Goal: Task Accomplishment & Management: Complete application form

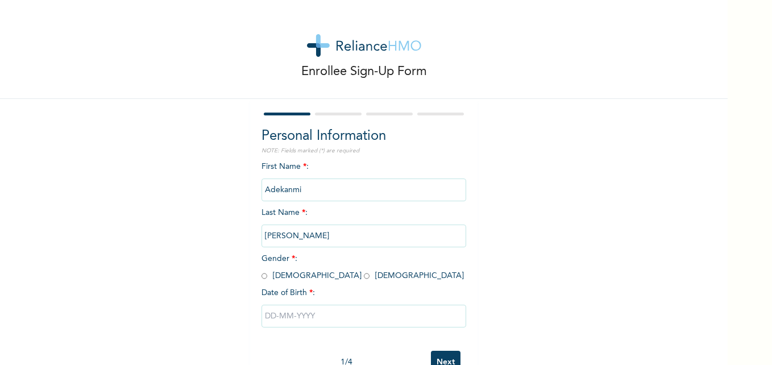
scroll to position [35, 0]
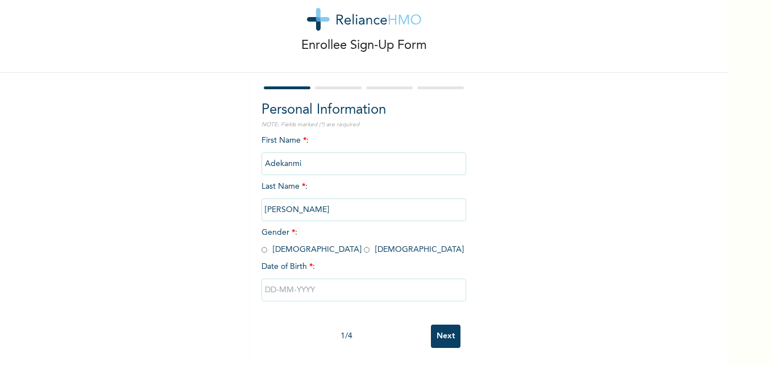
drag, startPoint x: 314, startPoint y: 148, endPoint x: 225, endPoint y: 155, distance: 90.1
click at [225, 155] on div "Enrollee Sign-Up Form Personal Information NOTE: Fields marked (*) are required…" at bounding box center [364, 169] width 728 height 391
drag, startPoint x: 225, startPoint y: 155, endPoint x: 330, endPoint y: 151, distance: 105.8
click at [330, 152] on input "Adekanmi" at bounding box center [364, 163] width 205 height 23
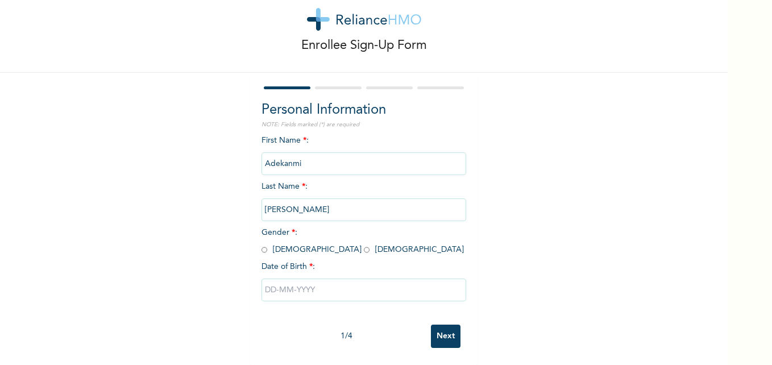
click at [326, 152] on input "Adekanmi" at bounding box center [364, 163] width 205 height 23
click at [262, 244] on input "radio" at bounding box center [265, 249] width 6 height 11
radio input "true"
click at [314, 284] on input "text" at bounding box center [364, 290] width 205 height 23
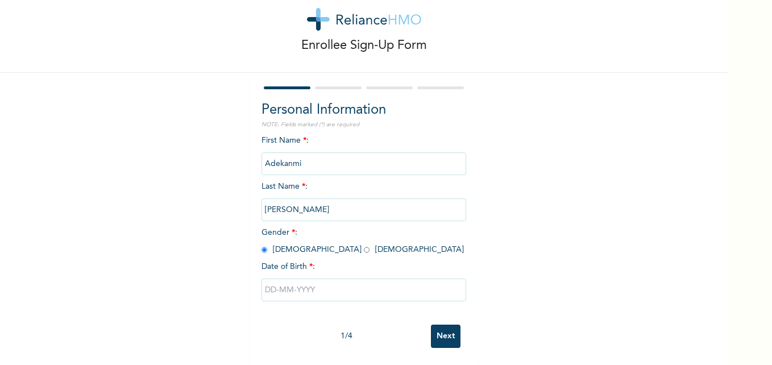
select select "8"
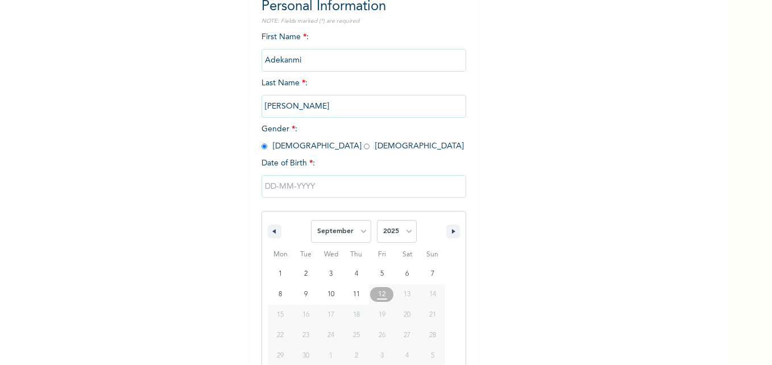
click at [314, 284] on div "January February March April May June July August September October November De…" at bounding box center [364, 273] width 205 height 209
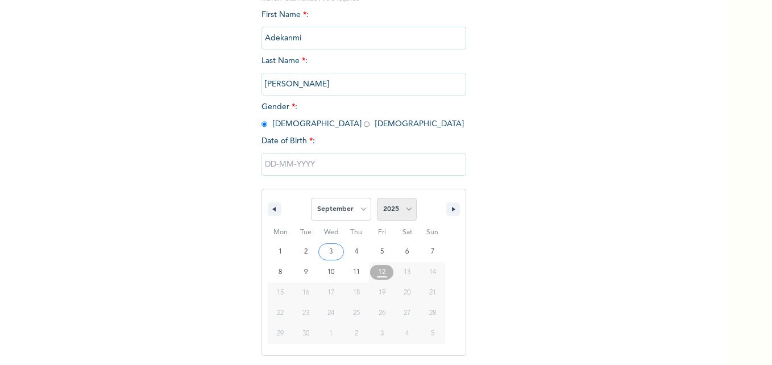
click at [403, 208] on select "2025 2024 2023 2022 2021 2020 2019 2018 2017 2016 2015 2014 2013 2012 2011 2010…" at bounding box center [397, 209] width 40 height 23
select select "1999"
click at [377, 198] on select "2025 2024 2023 2022 2021 2020 2019 2018 2017 2016 2015 2014 2013 2012 2011 2010…" at bounding box center [397, 209] width 40 height 23
click at [352, 214] on select "January February March April May June July August September October November De…" at bounding box center [341, 209] width 60 height 23
select select "4"
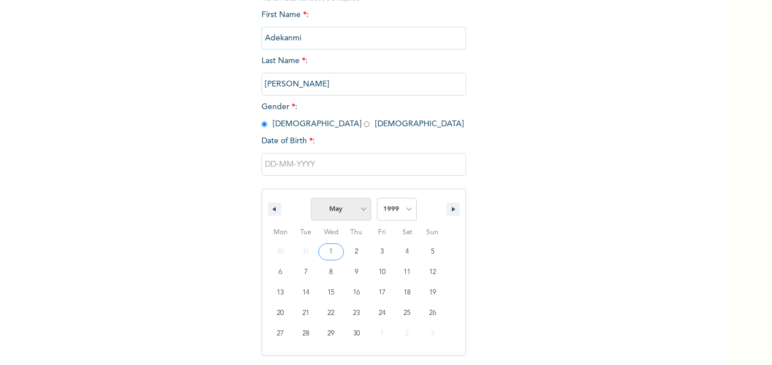
click at [311, 198] on select "January February March April May June July August September October November De…" at bounding box center [341, 209] width 60 height 23
type input "05/31/1999"
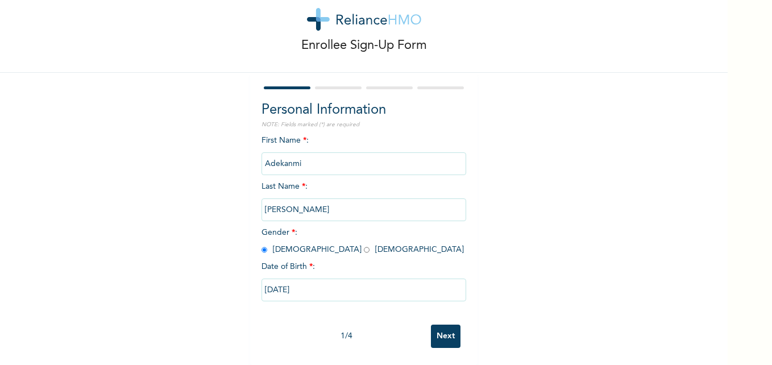
click at [272, 354] on div "Personal Information NOTE: Fields marked (*) are required First Name * : Adekan…" at bounding box center [363, 219] width 227 height 292
click at [443, 329] on input "Next" at bounding box center [446, 336] width 30 height 23
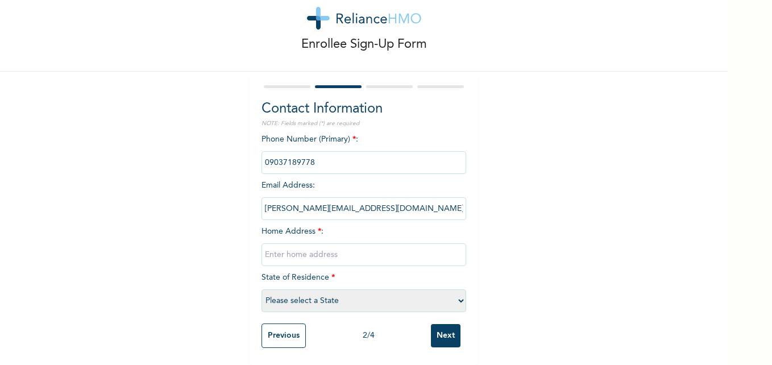
click at [355, 243] on input "text" at bounding box center [364, 254] width 205 height 23
type input "27 Freeman Street, Ebute Metta"
click at [330, 295] on select "Please select a State Abia Abuja (FCT) Adamawa Akwa Ibom Anambra Bauchi Bayelsa…" at bounding box center [364, 300] width 205 height 23
select select "30"
click at [262, 289] on select "Please select a State Abia Abuja (FCT) Adamawa Akwa Ibom Anambra Bauchi Bayelsa…" at bounding box center [364, 300] width 205 height 23
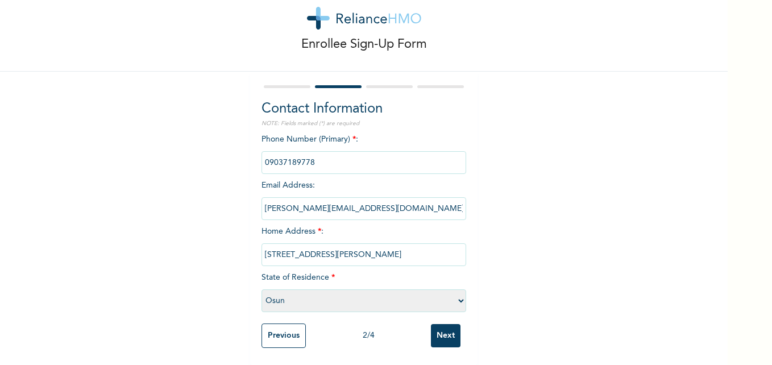
scroll to position [36, 0]
click at [448, 330] on input "Next" at bounding box center [446, 335] width 30 height 23
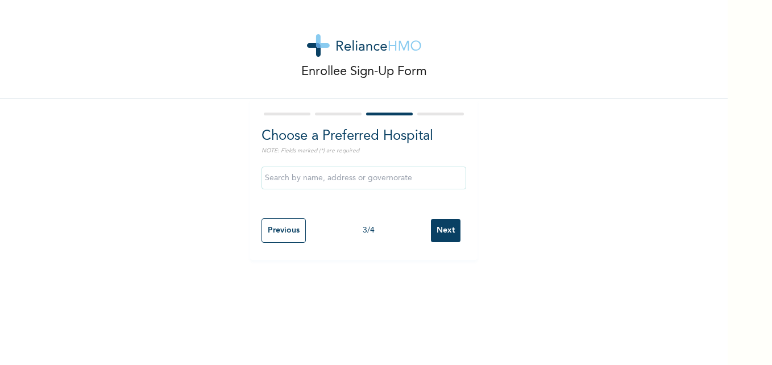
scroll to position [0, 0]
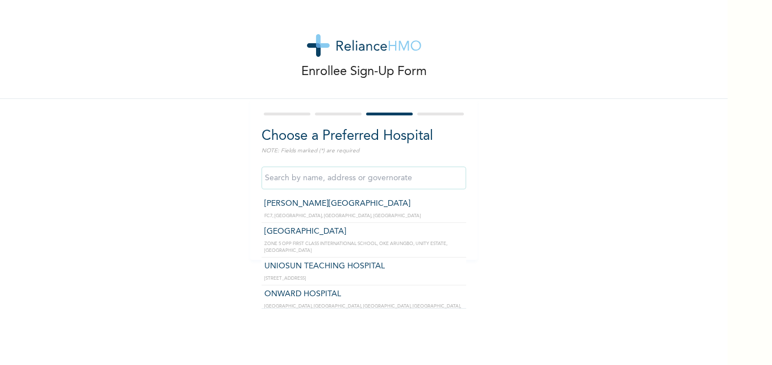
click at [371, 178] on input "text" at bounding box center [364, 178] width 205 height 23
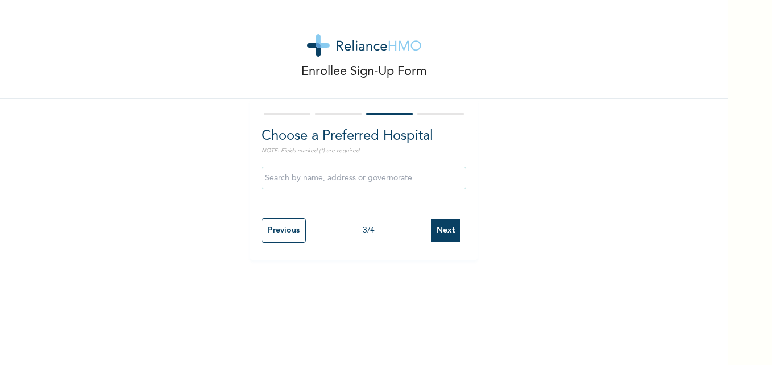
click at [343, 141] on h2 "Choose a Preferred Hospital" at bounding box center [364, 136] width 205 height 20
click at [279, 231] on input "Previous" at bounding box center [284, 230] width 44 height 24
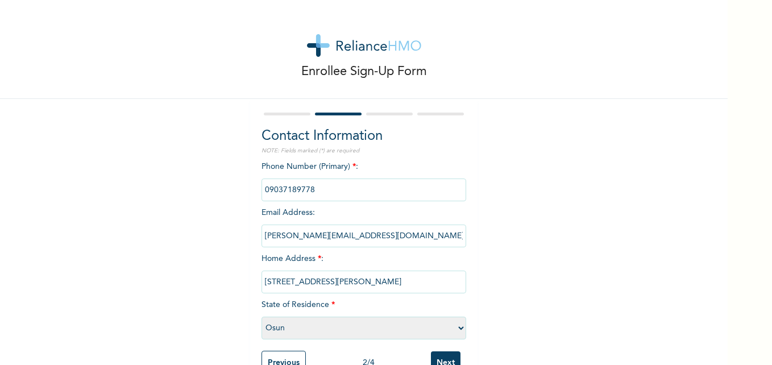
scroll to position [36, 0]
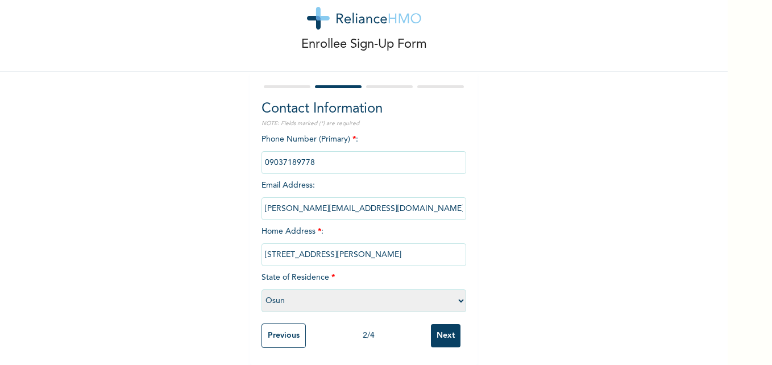
click at [338, 303] on select "Please select a State Abia Abuja (FCT) Adamawa Akwa Ibom Anambra Bauchi Bayelsa…" at bounding box center [364, 300] width 205 height 23
select select "25"
click at [262, 289] on select "Please select a State Abia Abuja (FCT) Adamawa Akwa Ibom Anambra Bauchi Bayelsa…" at bounding box center [364, 300] width 205 height 23
click at [442, 326] on input "Next" at bounding box center [446, 335] width 30 height 23
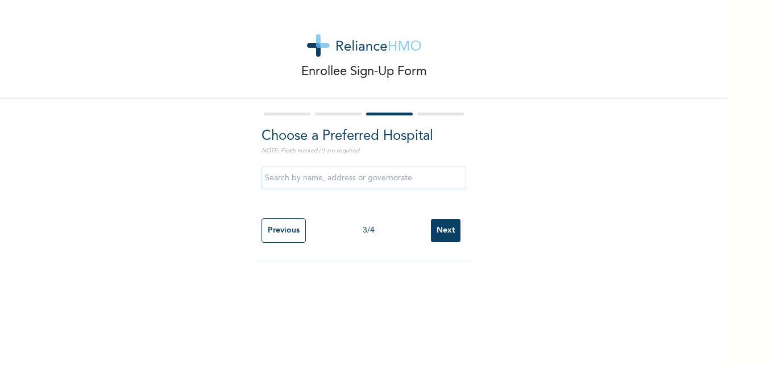
click at [397, 179] on input "text" at bounding box center [364, 178] width 205 height 23
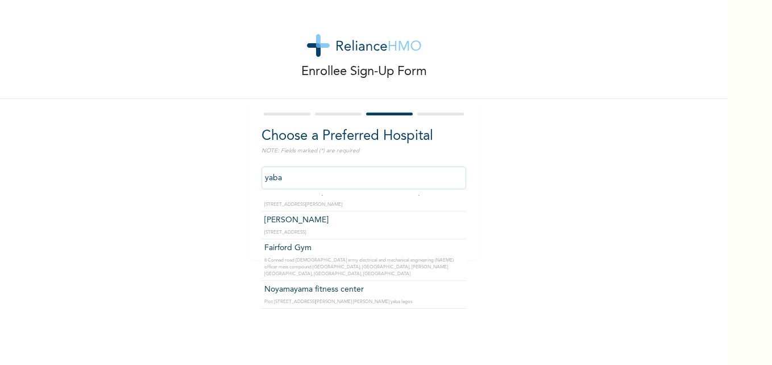
scroll to position [221, 0]
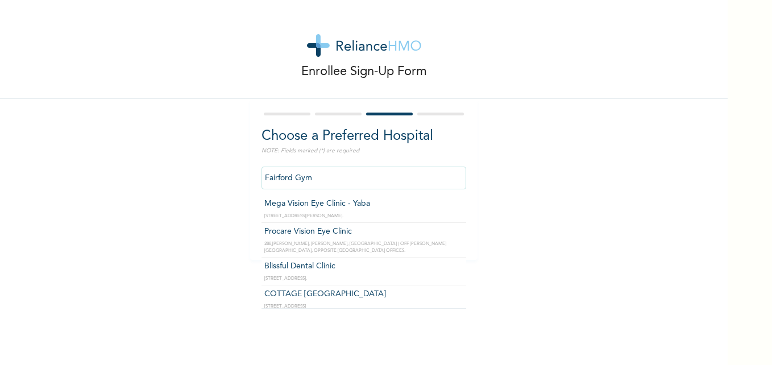
click at [326, 182] on input "Fairford Gym" at bounding box center [364, 178] width 205 height 23
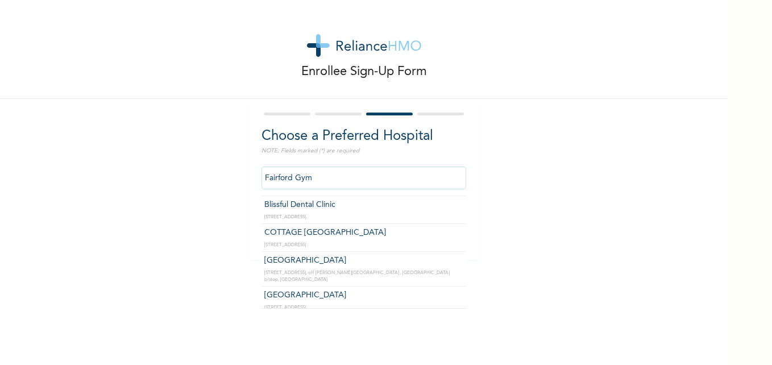
scroll to position [62, 0]
type input "COTTAGE MEDICARE HOSPITAL"
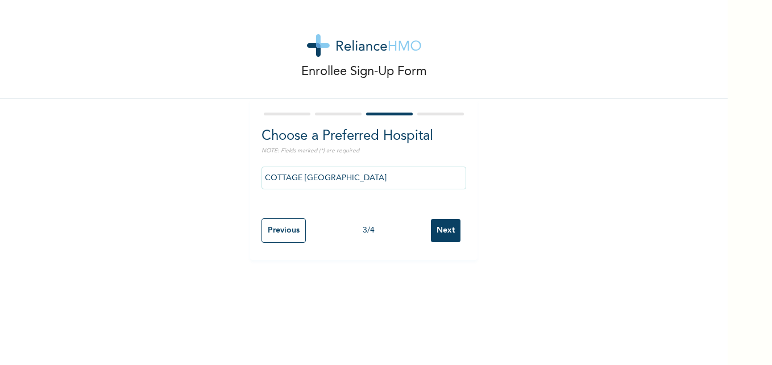
click at [444, 229] on input "Next" at bounding box center [446, 230] width 30 height 23
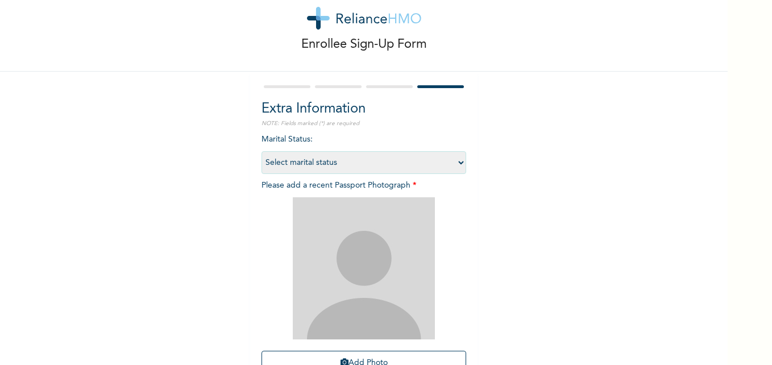
scroll to position [28, 0]
click at [438, 156] on select "Select marital status Single Married Divorced Widow/Widower" at bounding box center [364, 161] width 205 height 23
select select "1"
click at [262, 150] on select "Select marital status Single Married Divorced Widow/Widower" at bounding box center [364, 161] width 205 height 23
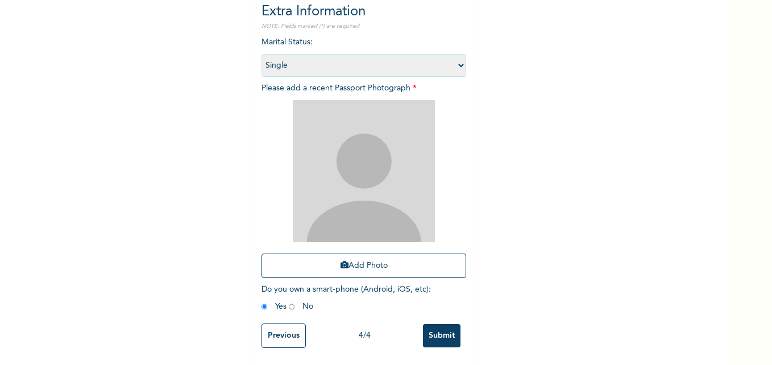
scroll to position [133, 0]
click at [436, 332] on input "Submit" at bounding box center [442, 335] width 38 height 23
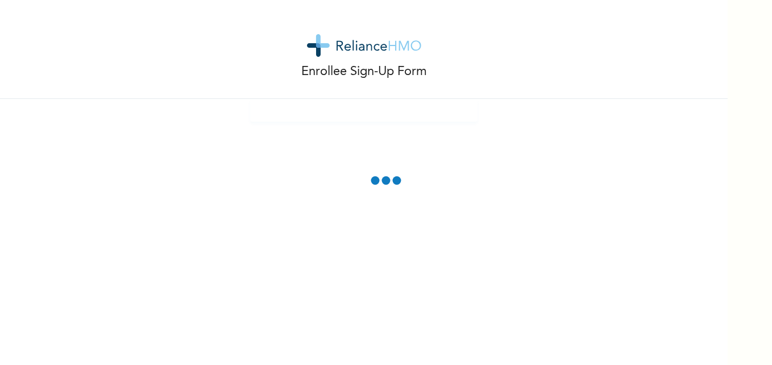
scroll to position [69, 0]
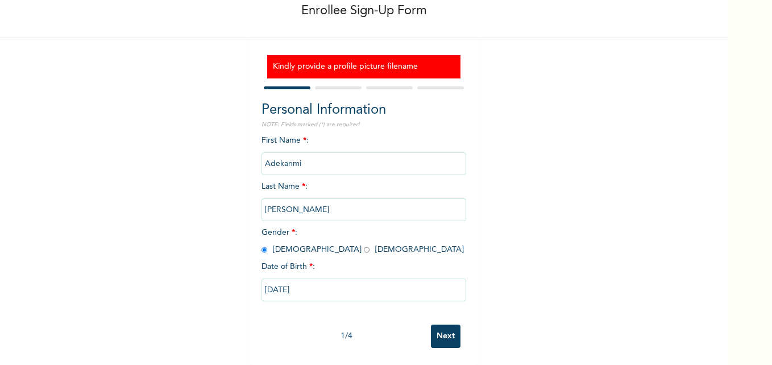
click at [440, 329] on input "Next" at bounding box center [446, 336] width 30 height 23
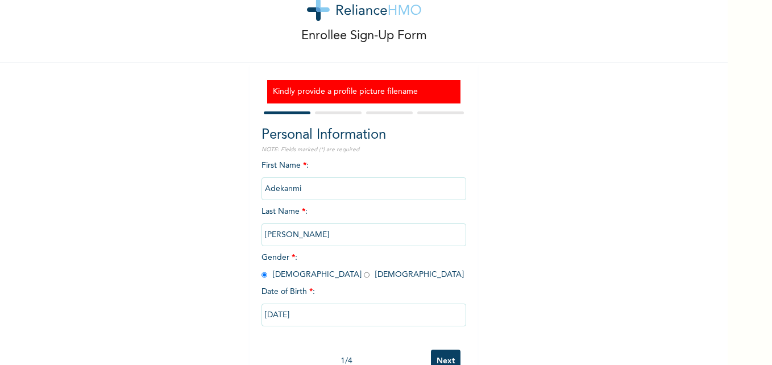
select select "25"
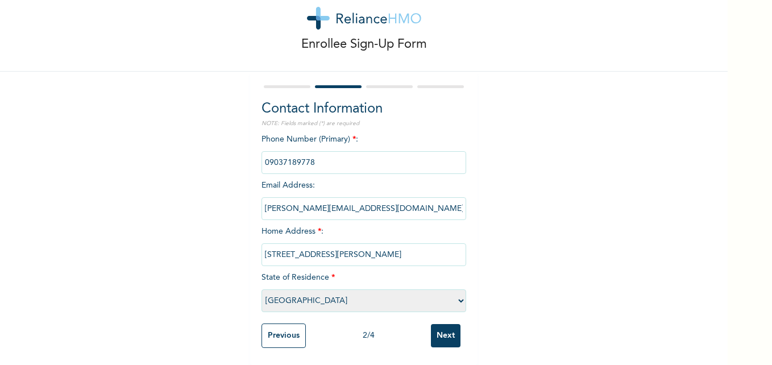
click at [446, 324] on input "Next" at bounding box center [446, 335] width 30 height 23
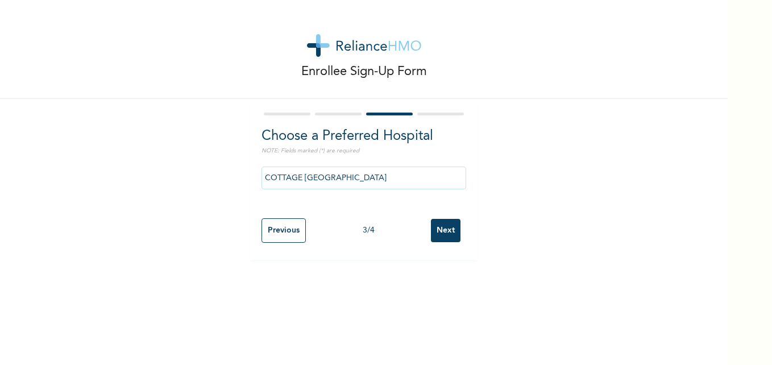
click at [443, 227] on input "Next" at bounding box center [446, 230] width 30 height 23
select select "1"
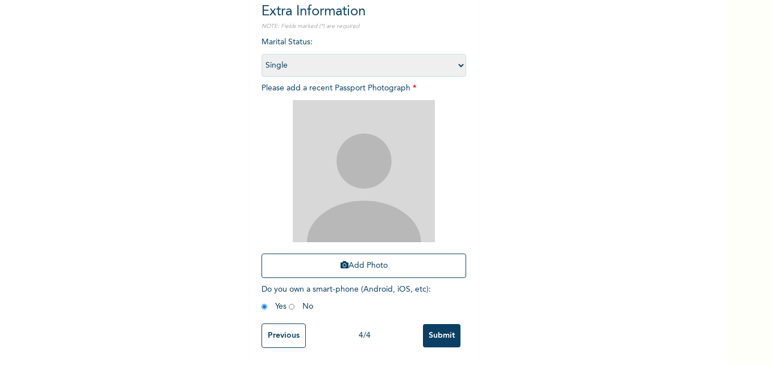
scroll to position [133, 0]
click at [354, 256] on button "Add Photo" at bounding box center [364, 266] width 205 height 24
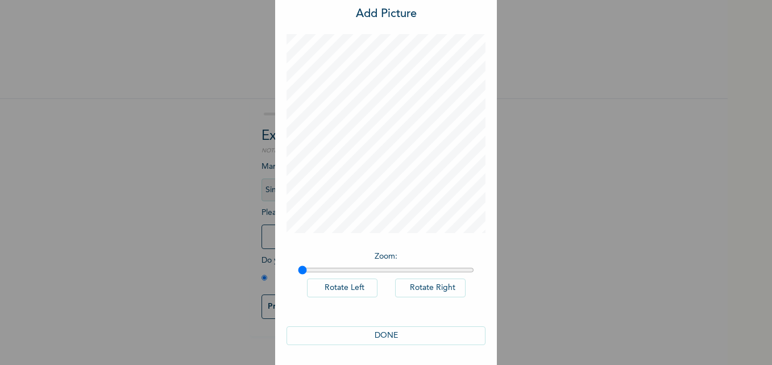
scroll to position [32, 0]
click at [404, 335] on button "DONE" at bounding box center [386, 333] width 199 height 19
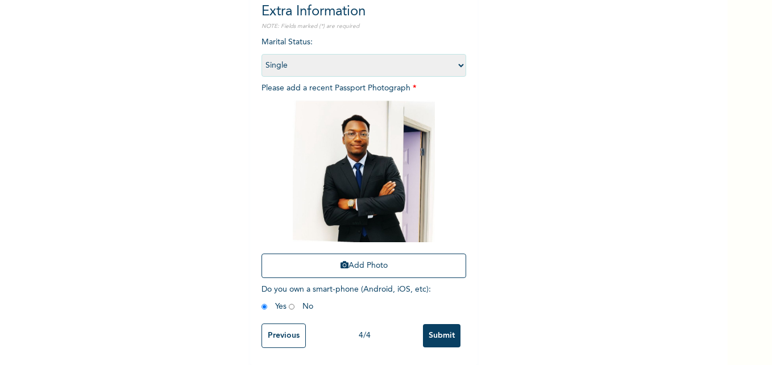
scroll to position [133, 0]
click at [435, 325] on input "Submit" at bounding box center [442, 335] width 38 height 23
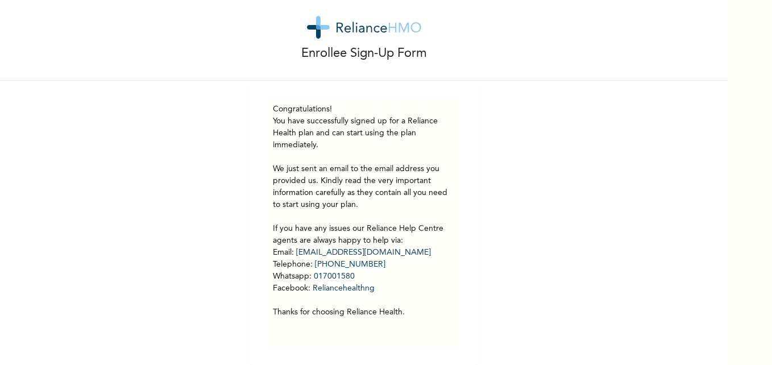
scroll to position [27, 0]
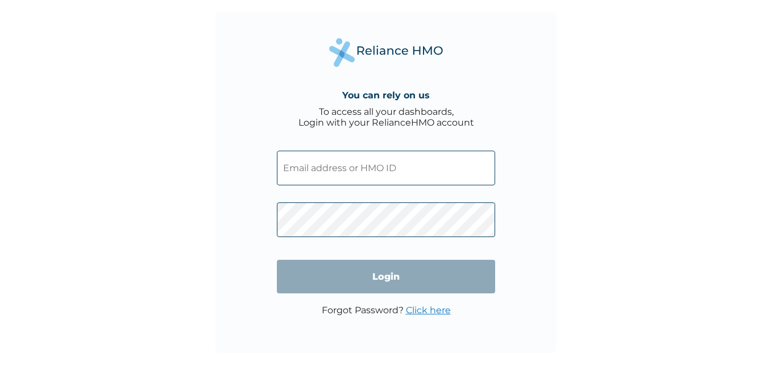
click at [370, 176] on input "text" at bounding box center [386, 168] width 218 height 35
click at [405, 176] on input "text" at bounding box center [386, 168] width 218 height 35
paste input "BMQ/10010/A"
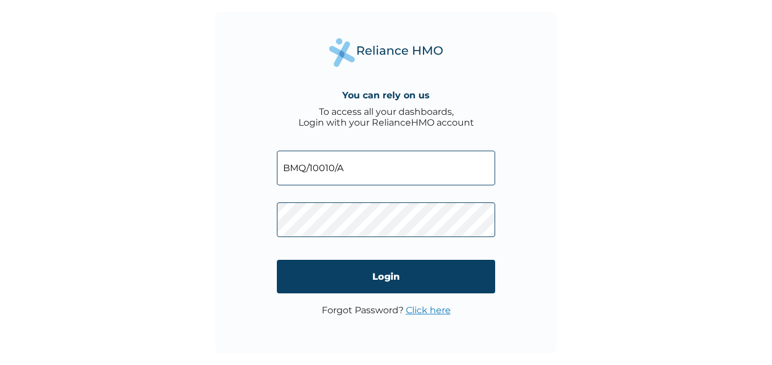
type input "BMQ/10010/A"
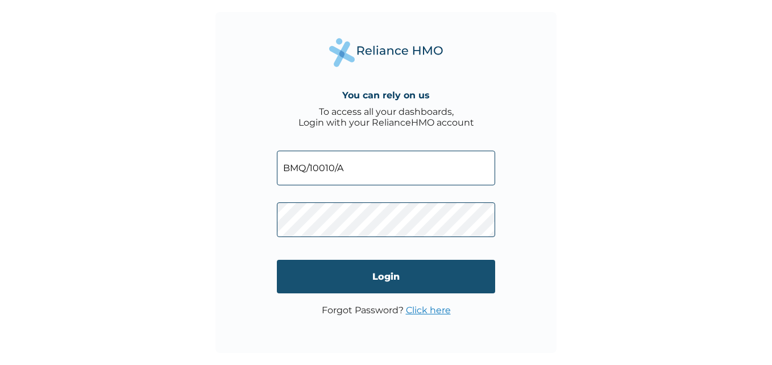
click at [396, 280] on input "Login" at bounding box center [386, 277] width 218 height 34
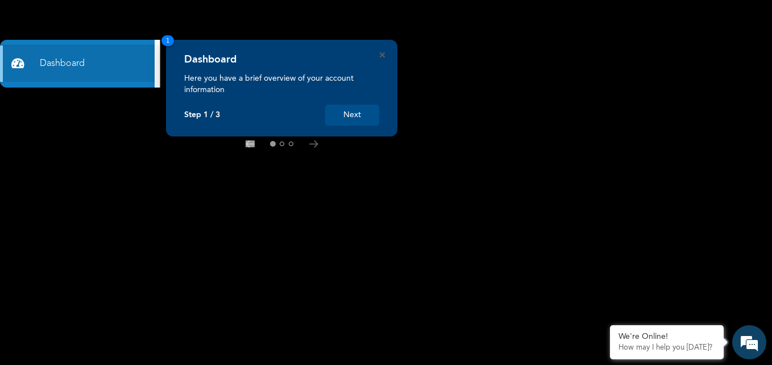
click at [349, 113] on button "Next" at bounding box center [352, 115] width 54 height 21
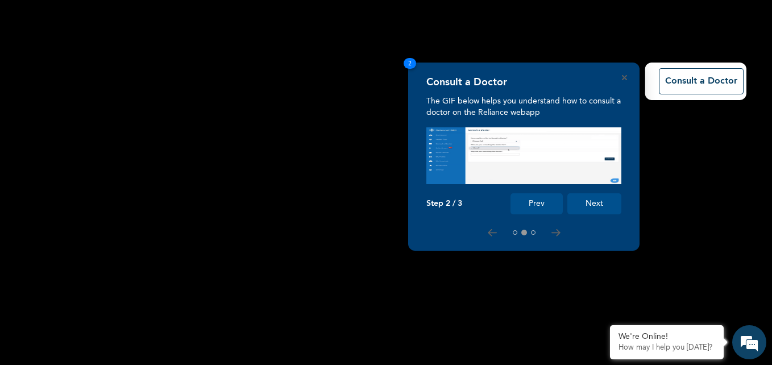
click at [599, 204] on button "Next" at bounding box center [594, 203] width 54 height 21
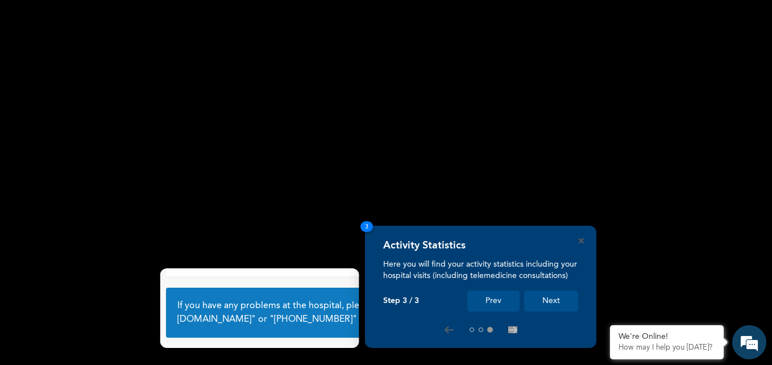
scroll to position [75, 0]
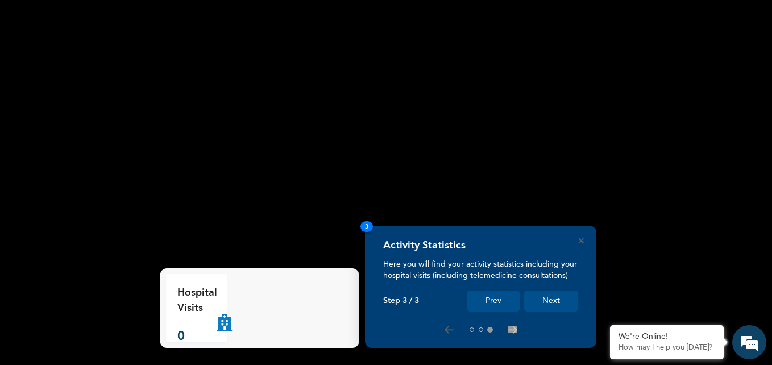
click at [552, 297] on button "Next" at bounding box center [551, 301] width 54 height 21
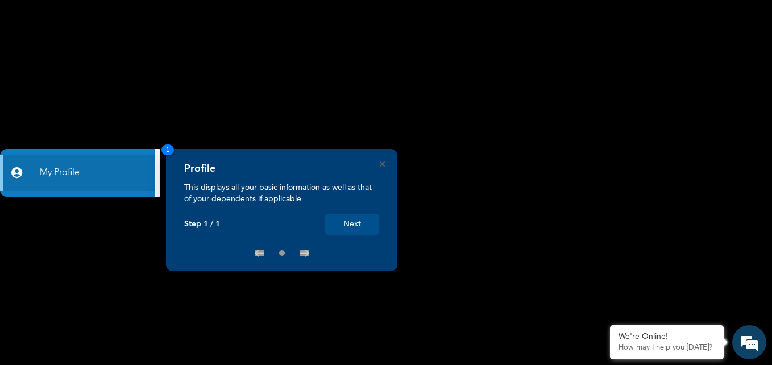
click at [380, 167] on div "Profile This displays all your basic information as well as that of your depend…" at bounding box center [281, 210] width 231 height 122
click at [354, 222] on button "Next" at bounding box center [352, 224] width 54 height 21
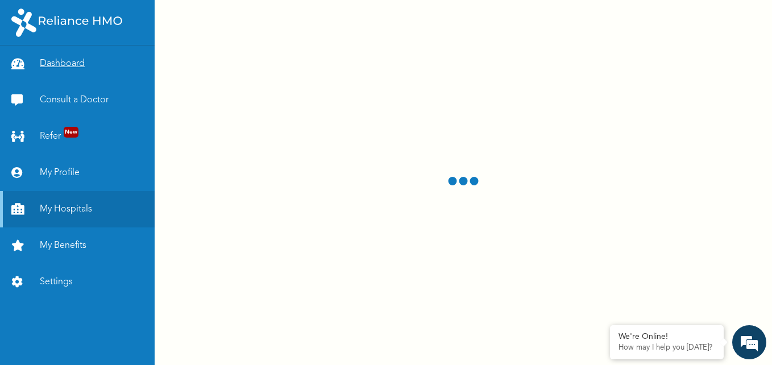
click at [67, 60] on link "Dashboard" at bounding box center [77, 63] width 155 height 36
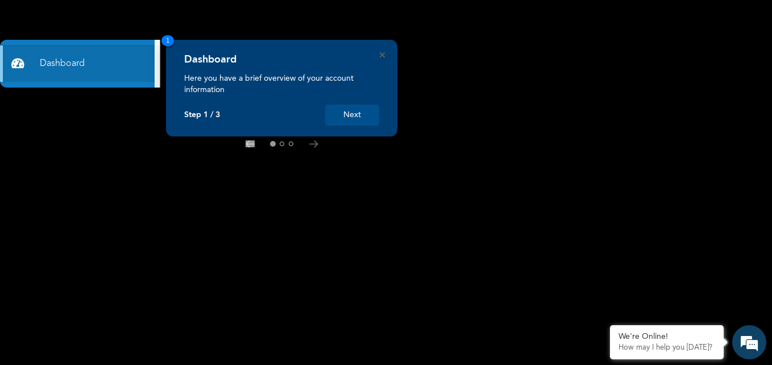
click at [344, 117] on button "Next" at bounding box center [352, 115] width 54 height 21
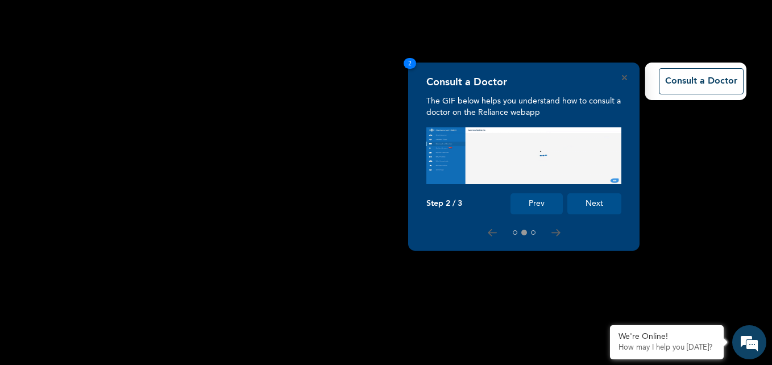
click at [600, 201] on button "Next" at bounding box center [594, 203] width 54 height 21
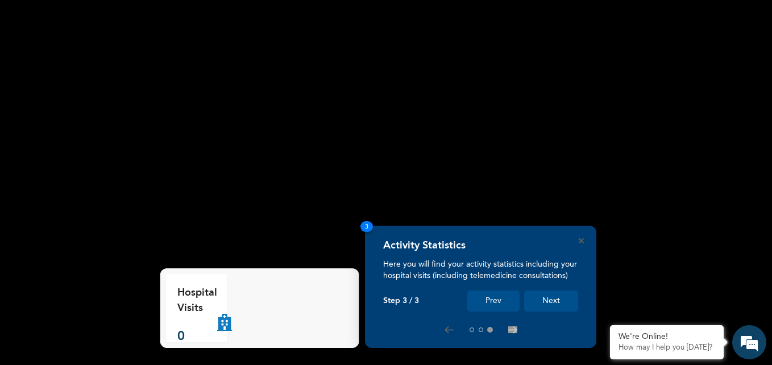
click at [545, 304] on button "Next" at bounding box center [551, 301] width 54 height 21
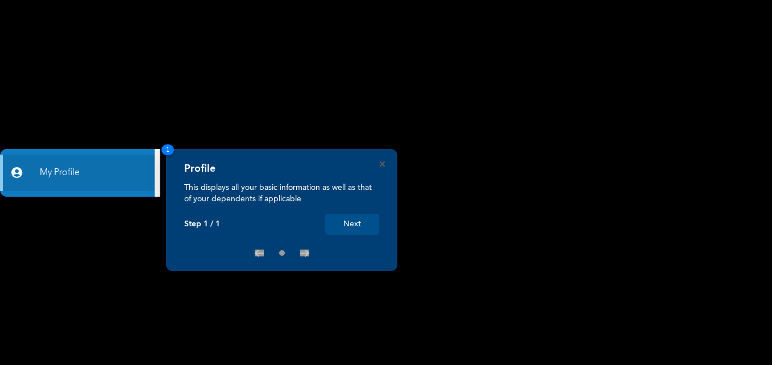
click at [362, 222] on button "Next" at bounding box center [352, 224] width 54 height 21
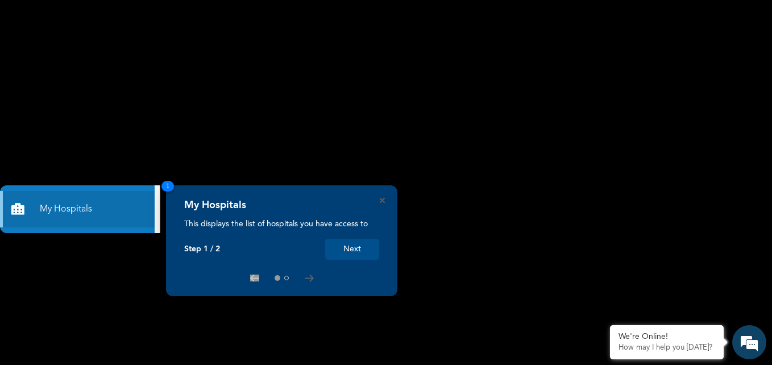
click at [354, 247] on button "Next" at bounding box center [352, 249] width 54 height 21
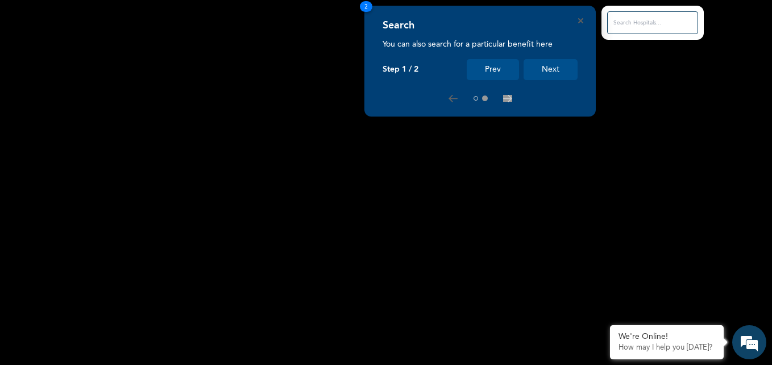
click at [660, 27] on input "text" at bounding box center [652, 22] width 91 height 23
click at [640, 23] on input "text" at bounding box center [652, 22] width 91 height 23
click at [553, 68] on button "Next" at bounding box center [551, 69] width 54 height 21
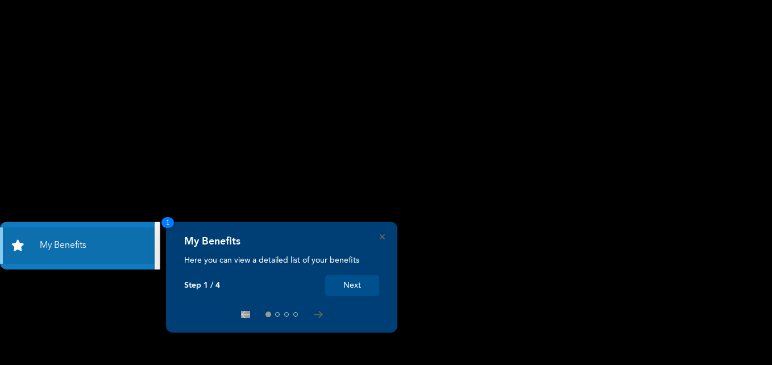
click at [355, 285] on button "Next" at bounding box center [352, 285] width 54 height 21
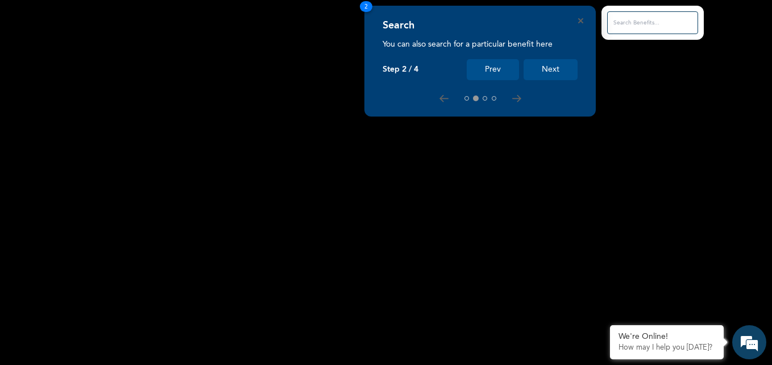
click at [550, 68] on button "Next" at bounding box center [551, 69] width 54 height 21
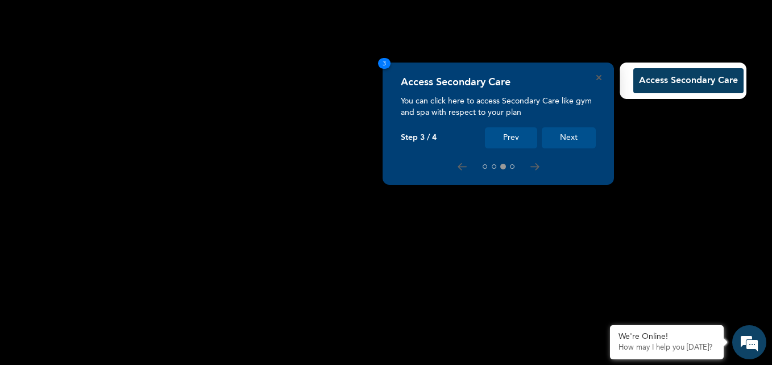
click at [570, 138] on button "Next" at bounding box center [569, 137] width 54 height 21
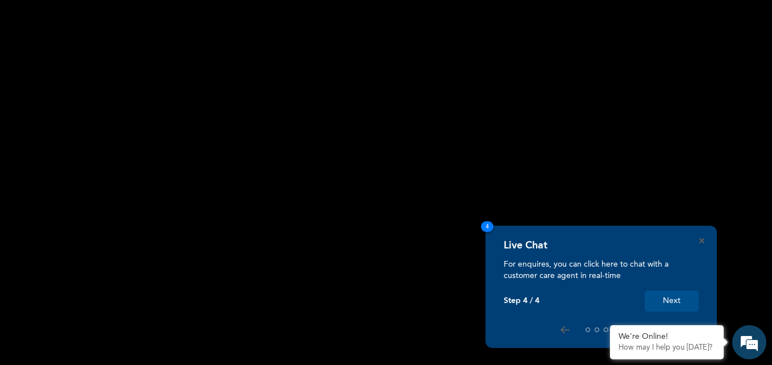
click at [669, 303] on button "Next" at bounding box center [672, 301] width 54 height 21
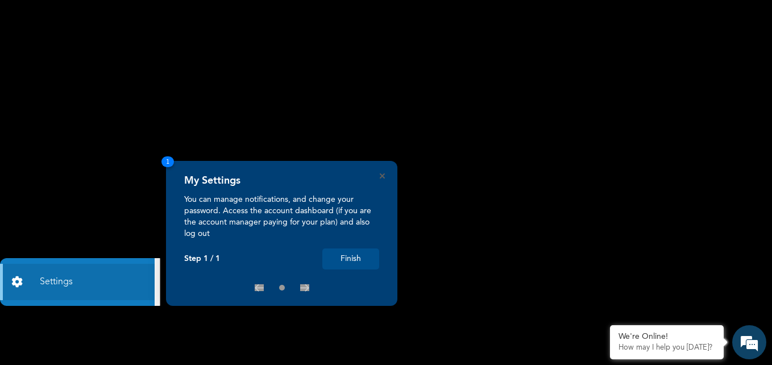
click at [337, 259] on button "Finish" at bounding box center [350, 258] width 57 height 21
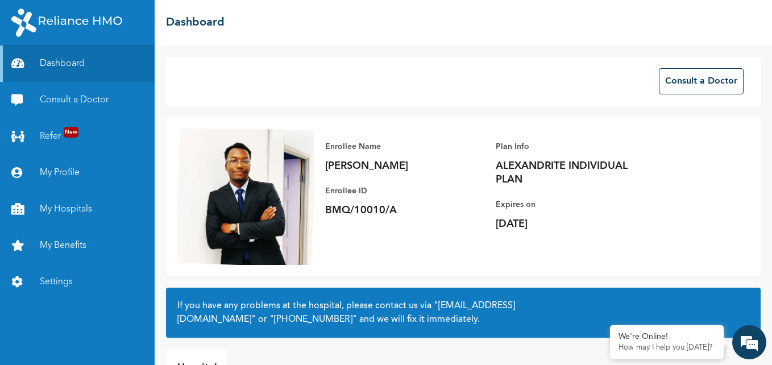
scroll to position [75, 0]
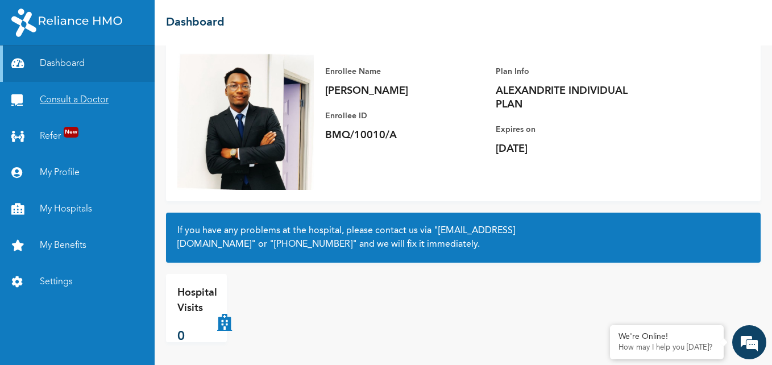
click at [101, 109] on link "Consult a Doctor" at bounding box center [77, 100] width 155 height 36
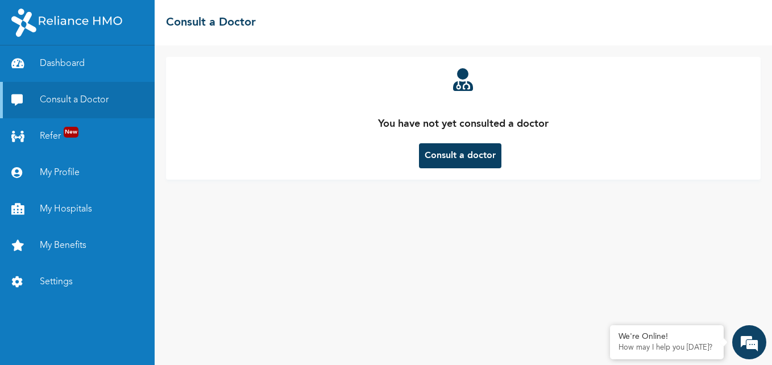
click at [446, 149] on button "Consult a doctor" at bounding box center [460, 155] width 82 height 25
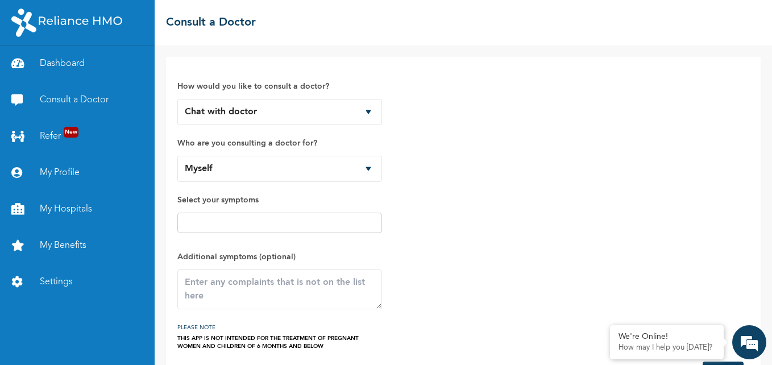
scroll to position [44, 0]
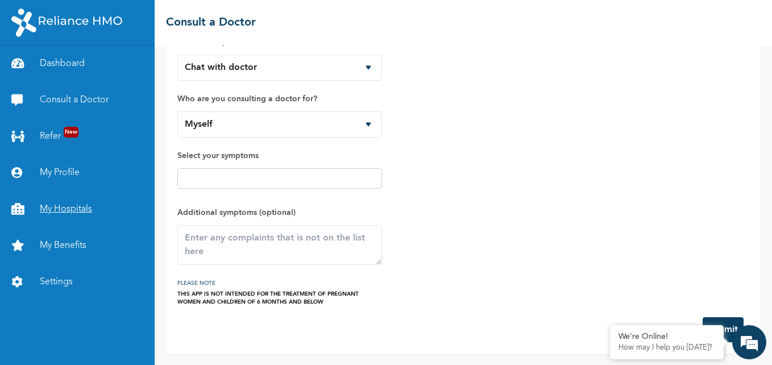
click at [81, 211] on link "My Hospitals" at bounding box center [77, 209] width 155 height 36
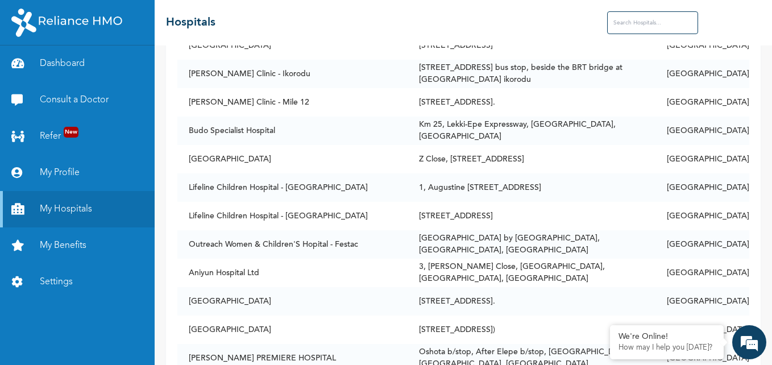
scroll to position [13, 0]
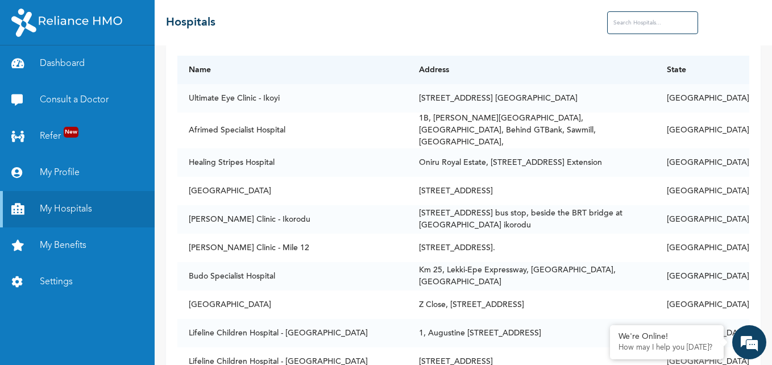
click at [644, 24] on input "text" at bounding box center [652, 22] width 91 height 23
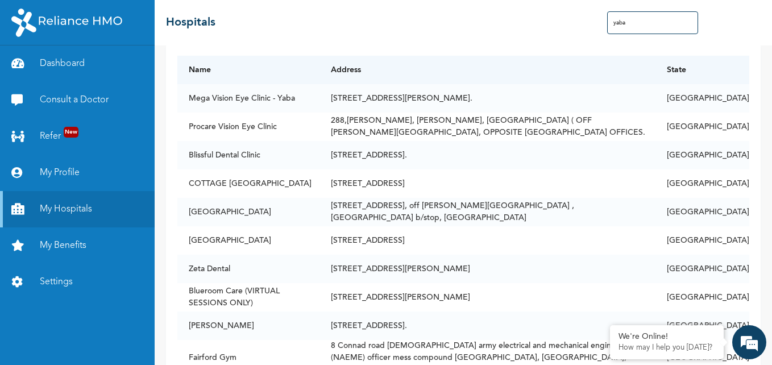
drag, startPoint x: 646, startPoint y: 22, endPoint x: 621, endPoint y: 22, distance: 24.4
click at [621, 22] on input "yaba" at bounding box center [652, 22] width 91 height 23
drag, startPoint x: 630, startPoint y: 21, endPoint x: 592, endPoint y: 27, distance: 39.1
click at [592, 27] on div "☰ Hospitals yaba" at bounding box center [463, 22] width 617 height 45
paste input "[PERSON_NAME][GEOGRAPHIC_DATA]"
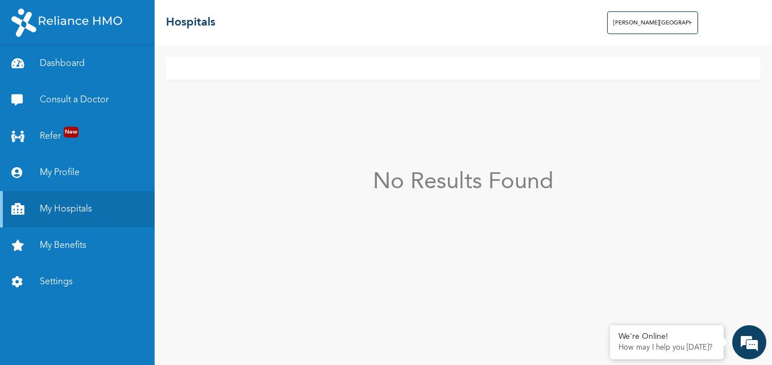
scroll to position [0, 0]
drag, startPoint x: 659, startPoint y: 21, endPoint x: 596, endPoint y: 33, distance: 64.8
click at [596, 33] on div "☰ Hospitals [PERSON_NAME][GEOGRAPHIC_DATA]" at bounding box center [463, 22] width 617 height 45
paste input "t. [GEOGRAPHIC_DATA]"
drag, startPoint x: 642, startPoint y: 22, endPoint x: 598, endPoint y: 23, distance: 44.3
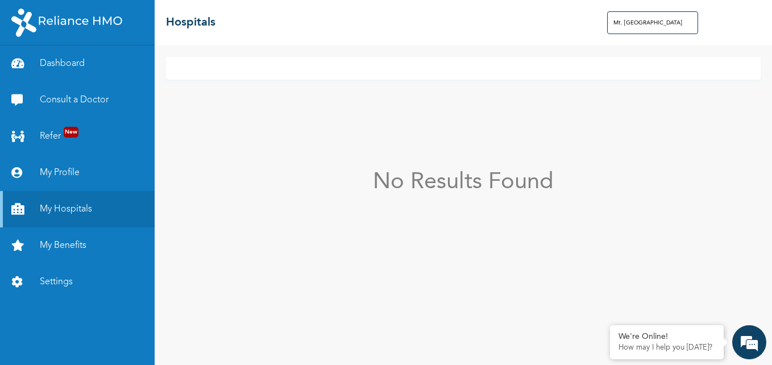
click at [598, 23] on div "☰ Hospitals Mt. [GEOGRAPHIC_DATA]" at bounding box center [463, 22] width 617 height 45
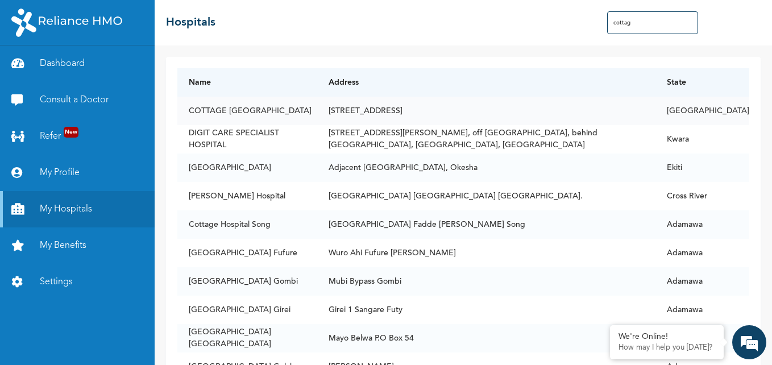
click at [309, 117] on td "COTTAGE [GEOGRAPHIC_DATA]" at bounding box center [247, 111] width 140 height 28
click at [430, 114] on td "[STREET_ADDRESS]" at bounding box center [486, 111] width 338 height 28
click at [482, 142] on td "[STREET_ADDRESS][PERSON_NAME], off [GEOGRAPHIC_DATA], behind [GEOGRAPHIC_DATA],…" at bounding box center [486, 139] width 338 height 28
click at [455, 173] on td "Adjacent [GEOGRAPHIC_DATA], Okesha" at bounding box center [486, 167] width 338 height 28
click at [448, 118] on td "[STREET_ADDRESS]" at bounding box center [486, 111] width 338 height 28
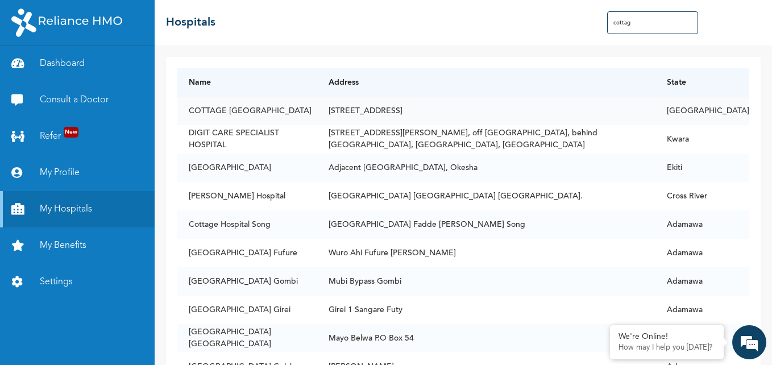
click at [448, 118] on td "[STREET_ADDRESS]" at bounding box center [486, 111] width 338 height 28
click at [653, 24] on input "cottag" at bounding box center [652, 22] width 91 height 23
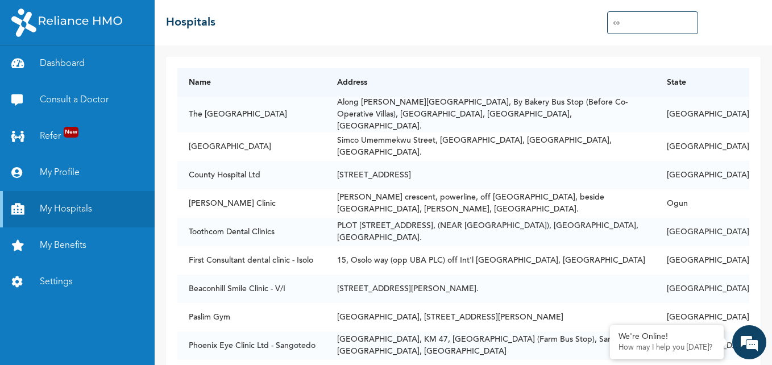
type input "c"
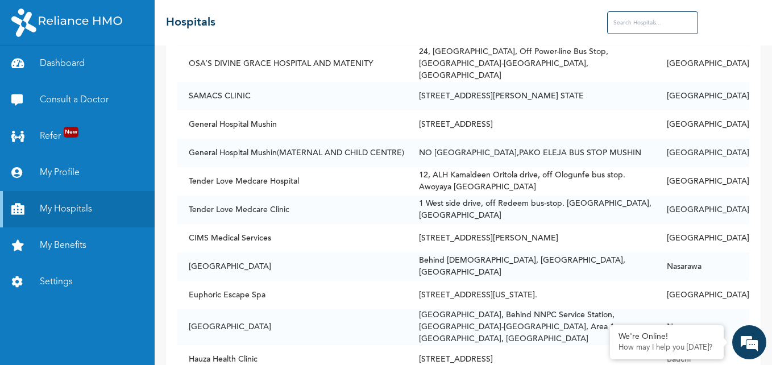
scroll to position [75428, 0]
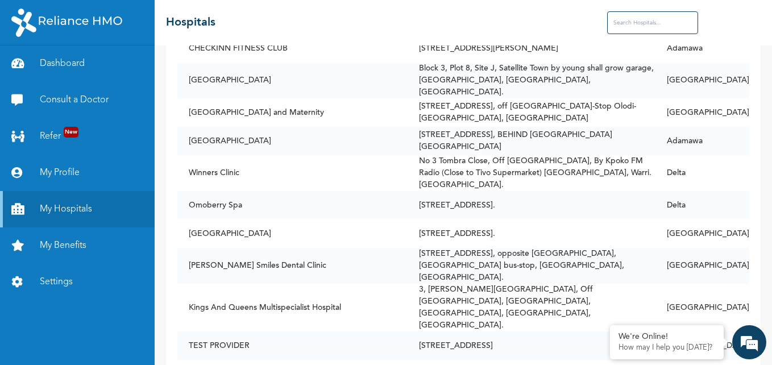
click at [651, 29] on input "text" at bounding box center [652, 22] width 91 height 23
click at [80, 247] on link "My Benefits" at bounding box center [77, 245] width 155 height 36
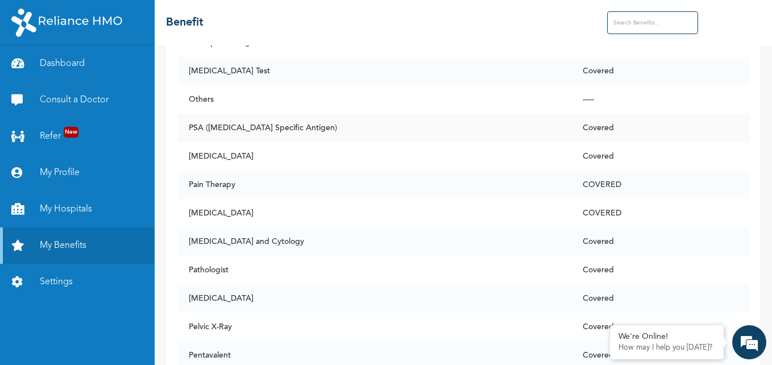
scroll to position [6026, 0]
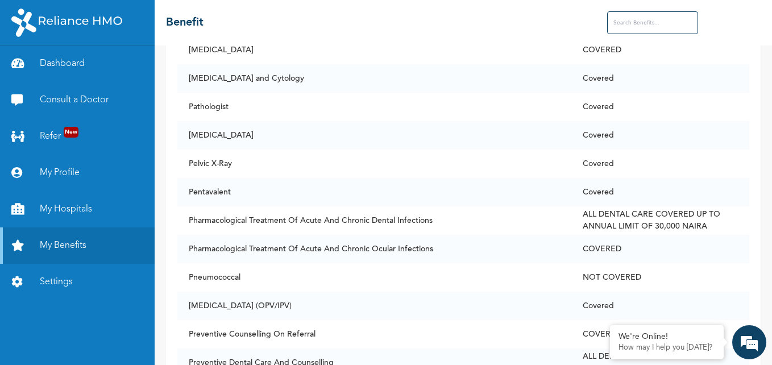
drag, startPoint x: 629, startPoint y: 22, endPoint x: 619, endPoint y: 11, distance: 15.3
click at [628, 21] on input "text" at bounding box center [652, 22] width 91 height 23
type input "f"
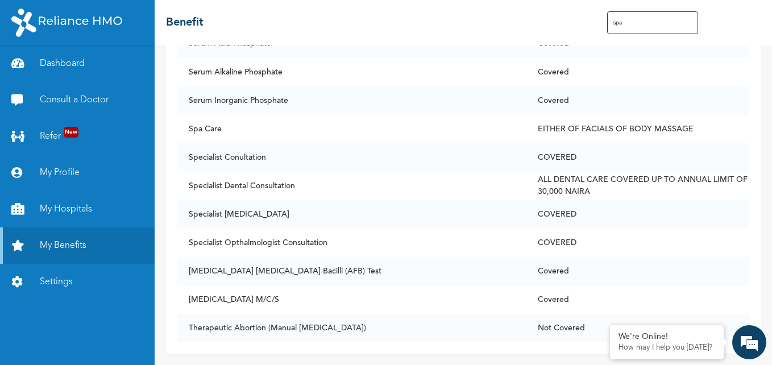
scroll to position [0, 0]
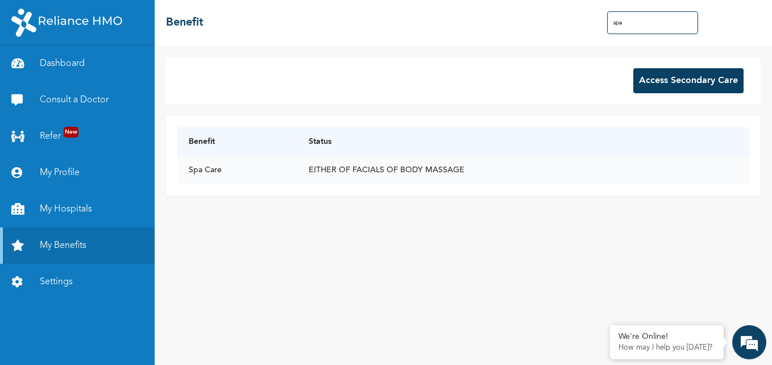
type input "spa"
click at [352, 171] on td "EITHER OF FACIALS OF BODY MASSAGE" at bounding box center [523, 170] width 452 height 28
click at [214, 171] on td "Spa Care" at bounding box center [237, 170] width 120 height 28
click at [200, 174] on td "Spa Care" at bounding box center [237, 170] width 120 height 28
click at [202, 173] on td "Spa Care" at bounding box center [237, 170] width 120 height 28
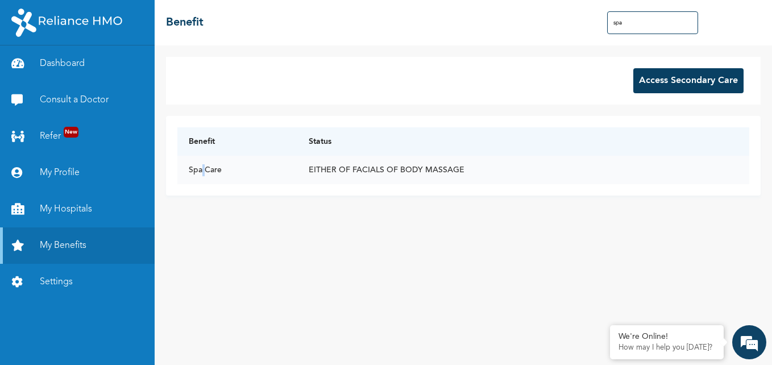
click at [205, 172] on td "Spa Care" at bounding box center [237, 170] width 120 height 28
drag, startPoint x: 208, startPoint y: 170, endPoint x: 215, endPoint y: 167, distance: 8.5
click at [209, 170] on td "Spa Care" at bounding box center [237, 170] width 120 height 28
click at [674, 77] on button "Access Secondary Care" at bounding box center [688, 80] width 110 height 25
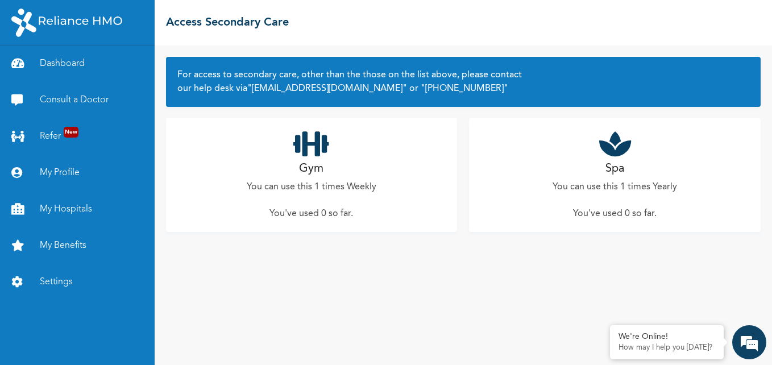
click at [302, 147] on icon at bounding box center [311, 144] width 36 height 28
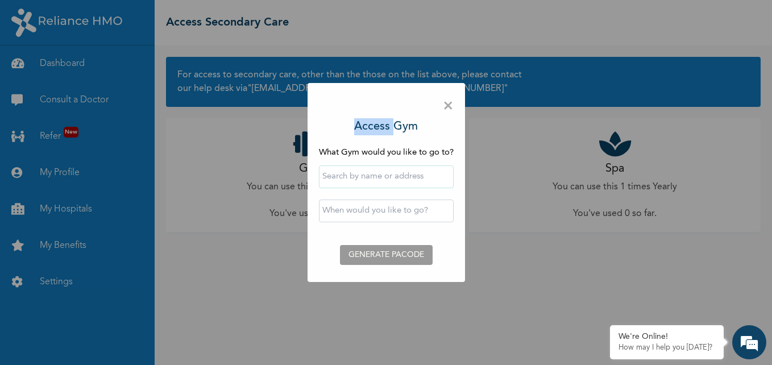
drag, startPoint x: 392, startPoint y: 90, endPoint x: 451, endPoint y: 95, distance: 58.8
click at [451, 95] on div "× Access Gym What Gym would you like to go to? ‹ September 2025 › Su Mo Tu We T…" at bounding box center [386, 182] width 157 height 199
drag, startPoint x: 451, startPoint y: 95, endPoint x: 450, endPoint y: 111, distance: 16.5
click at [450, 111] on div "× Access Gym What Gym would you like to go to? ‹ September 2025 › Su Mo Tu We T…" at bounding box center [386, 182] width 157 height 199
click at [452, 111] on span "×" at bounding box center [448, 106] width 11 height 24
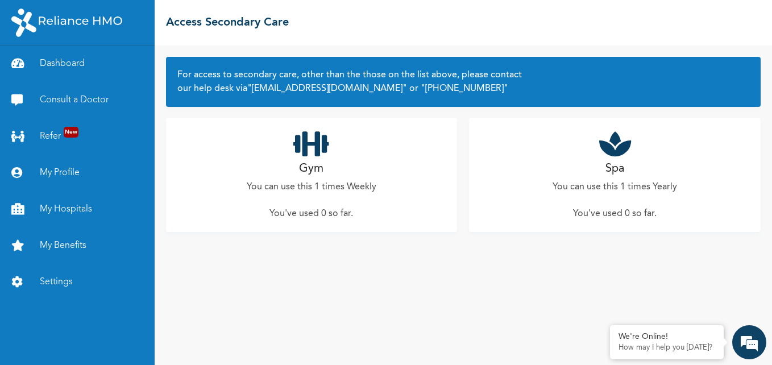
click at [317, 155] on icon at bounding box center [311, 144] width 36 height 28
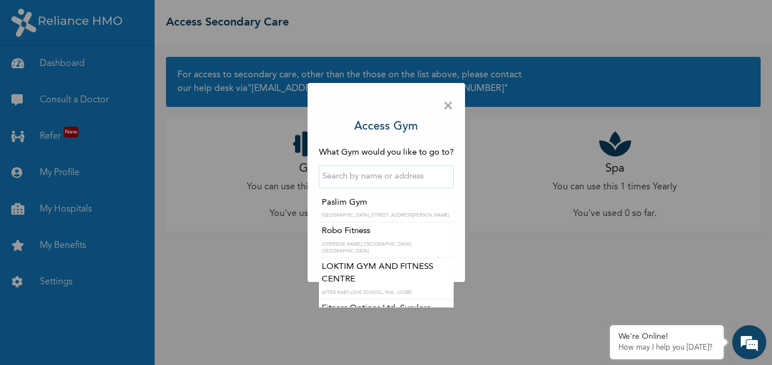
click at [377, 183] on input "text" at bounding box center [386, 176] width 135 height 23
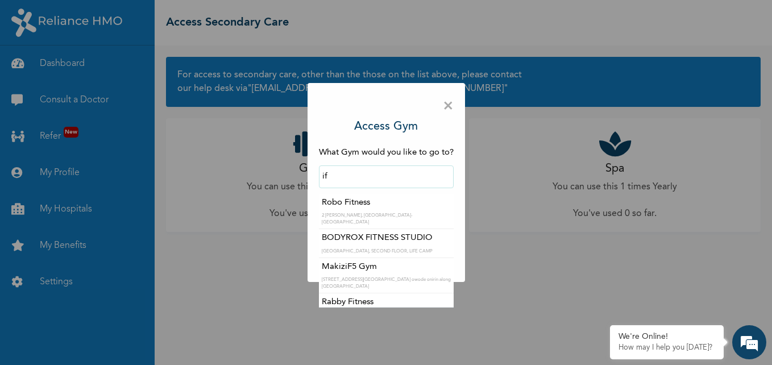
type input "i"
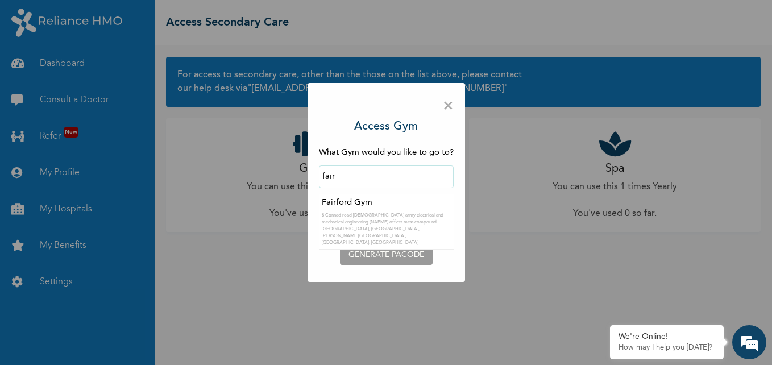
type input "Fairford Gym"
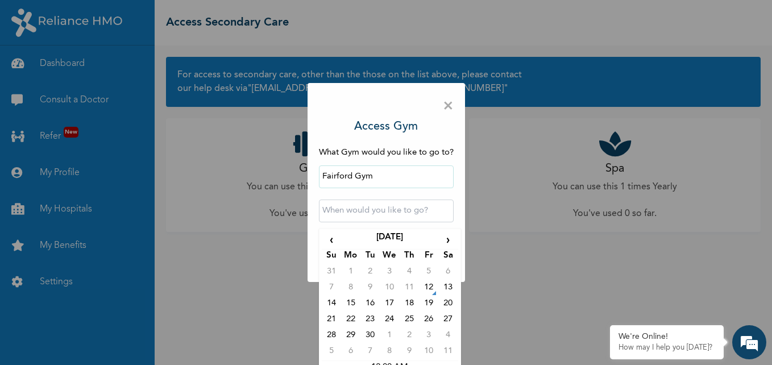
click at [405, 214] on input "text" at bounding box center [386, 211] width 135 height 23
click at [425, 304] on td "19" at bounding box center [428, 305] width 19 height 16
type input "2025-09-19 12:00 AM"
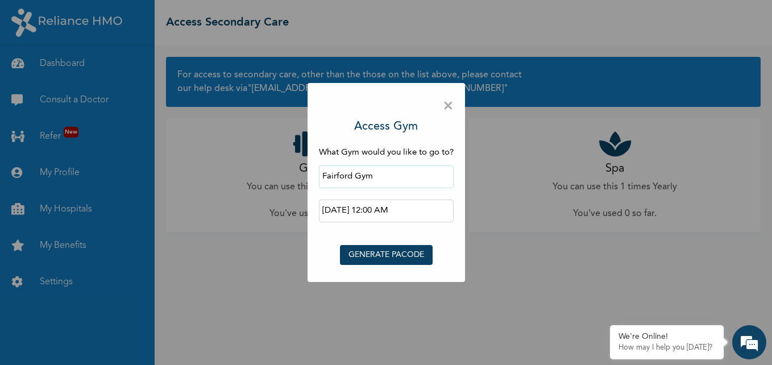
click at [399, 253] on button "GENERATE PACODE" at bounding box center [386, 255] width 93 height 20
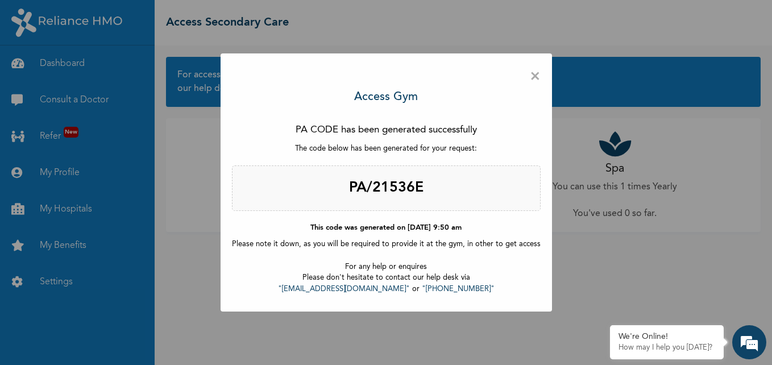
click at [530, 82] on span "×" at bounding box center [535, 77] width 11 height 24
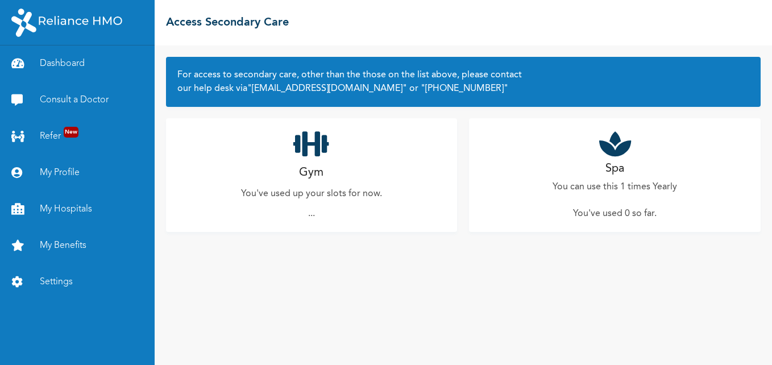
click at [614, 157] on icon at bounding box center [615, 144] width 32 height 28
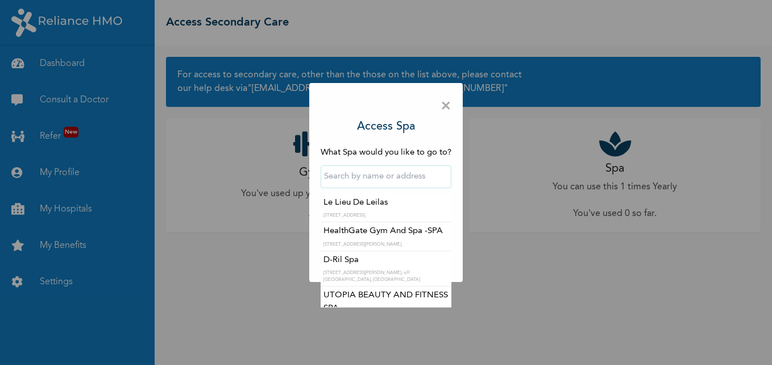
click at [389, 175] on input "text" at bounding box center [386, 176] width 131 height 23
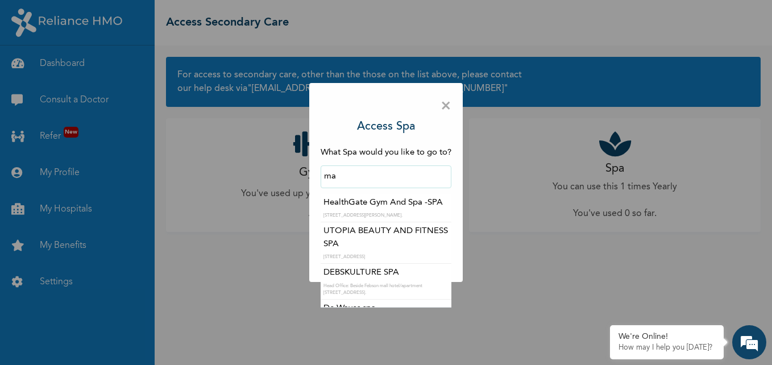
type input "m"
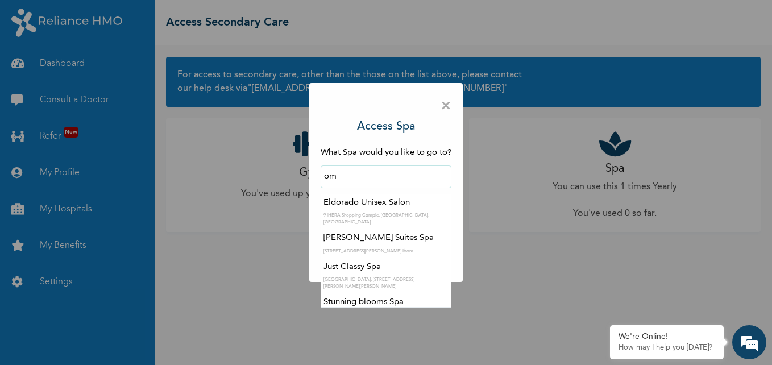
type input "o"
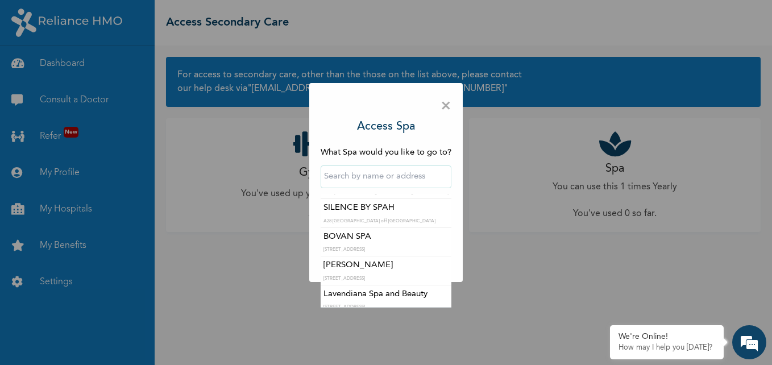
scroll to position [455, 0]
type input "l"
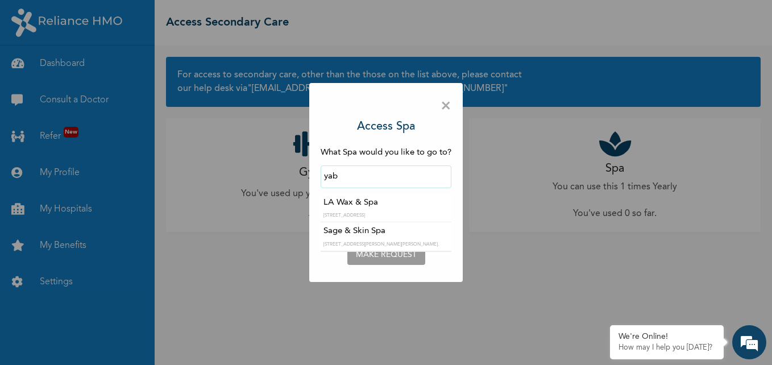
scroll to position [0, 0]
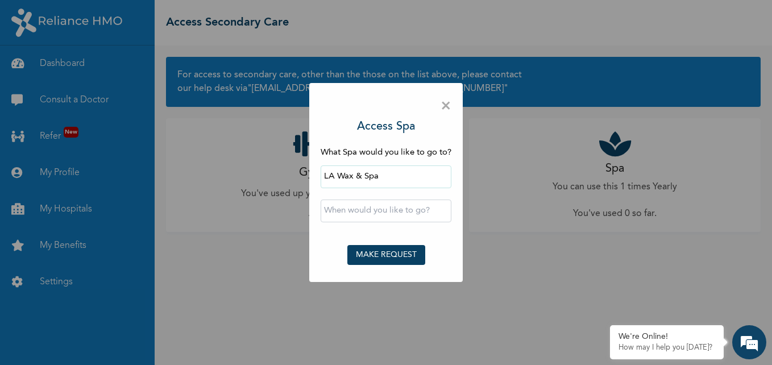
drag, startPoint x: 320, startPoint y: 202, endPoint x: 368, endPoint y: 212, distance: 48.8
drag, startPoint x: 385, startPoint y: 175, endPoint x: 320, endPoint y: 182, distance: 66.4
click at [321, 182] on input "LA Wax & Spa" at bounding box center [386, 176] width 131 height 23
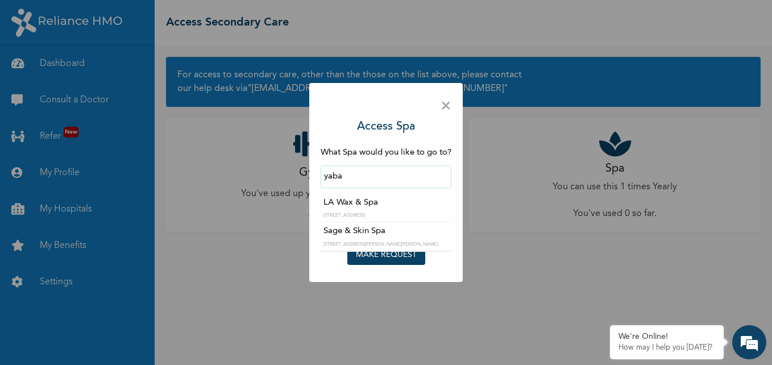
type input "Sage & Skin Spa"
drag, startPoint x: 384, startPoint y: 175, endPoint x: 312, endPoint y: 186, distance: 73.0
click at [312, 186] on div "× Access Spa What Spa would you like to go to? Sage & Skin Spa LA Wax & Spa 20,…" at bounding box center [385, 182] width 153 height 199
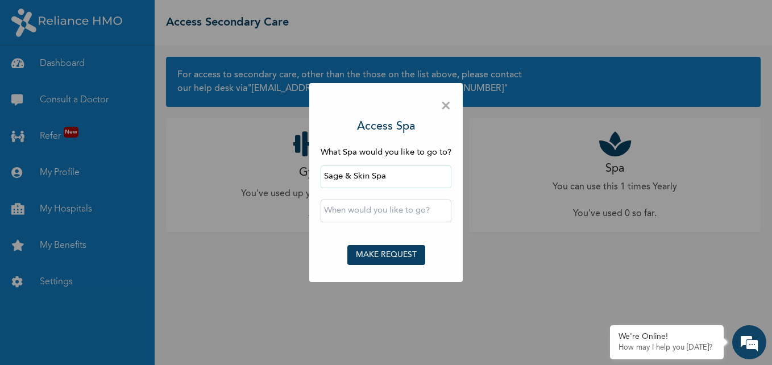
click at [405, 210] on input "text" at bounding box center [386, 211] width 131 height 23
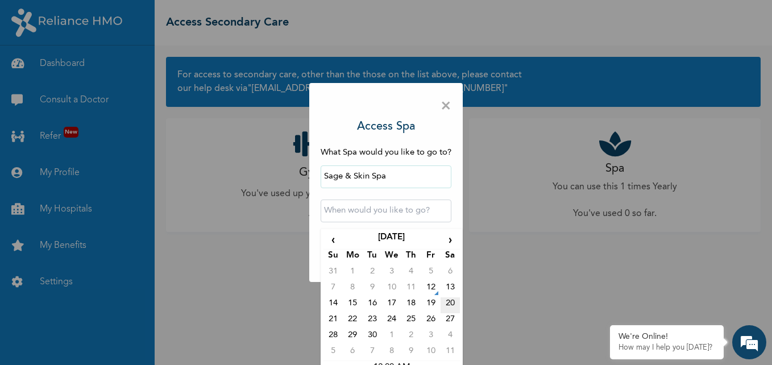
click at [446, 305] on td "20" at bounding box center [450, 305] width 19 height 16
type input "2025-09-20 12:00 AM"
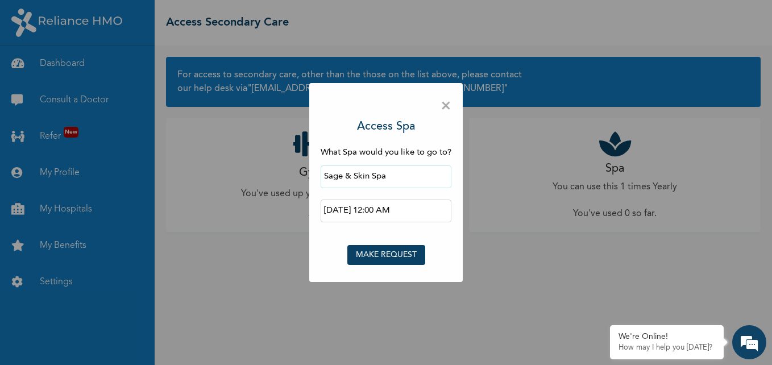
click at [391, 252] on button "MAKE REQUEST" at bounding box center [386, 255] width 78 height 20
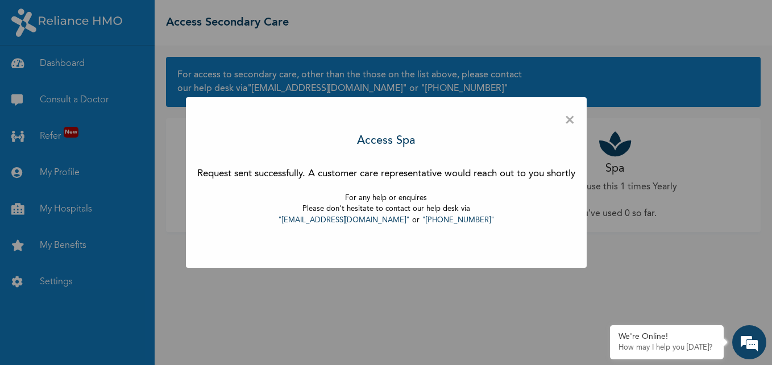
click at [573, 118] on span "×" at bounding box center [570, 121] width 11 height 24
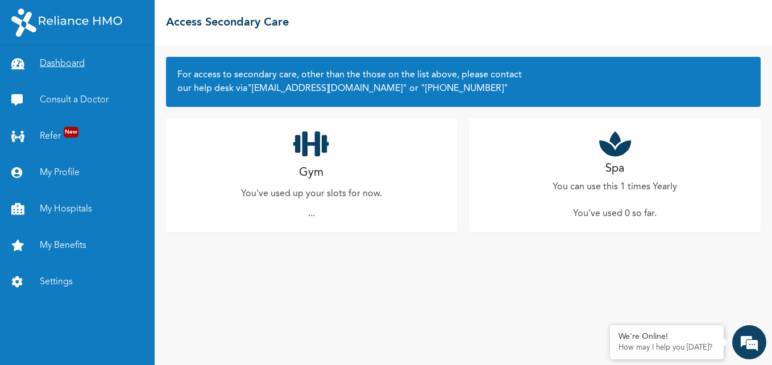
click at [62, 61] on link "Dashboard" at bounding box center [77, 63] width 155 height 36
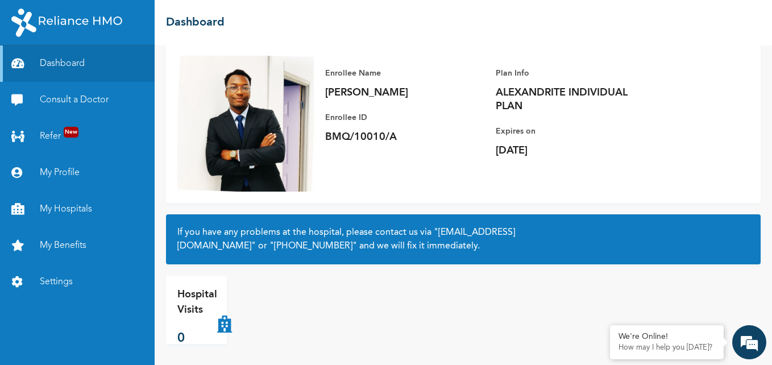
scroll to position [75, 0]
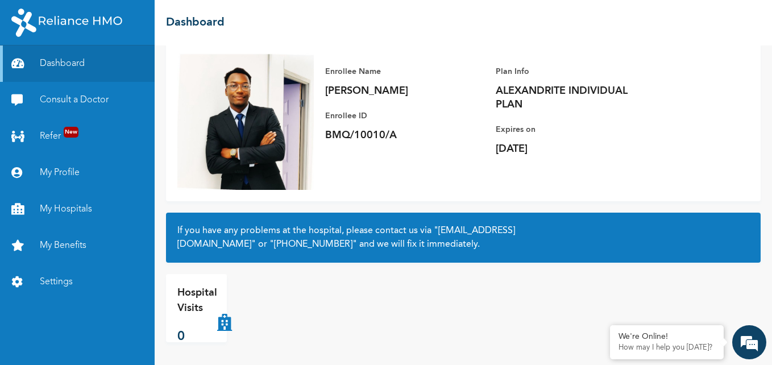
click at [223, 322] on icon at bounding box center [224, 307] width 15 height 45
click at [88, 102] on link "Consult a Doctor" at bounding box center [77, 100] width 155 height 36
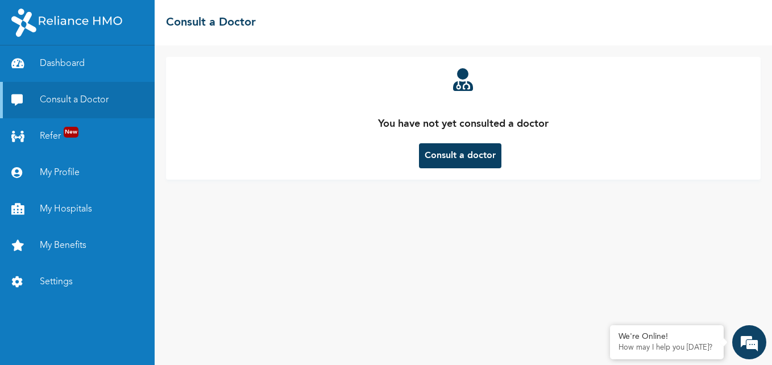
click at [468, 153] on button "Consult a doctor" at bounding box center [460, 155] width 82 height 25
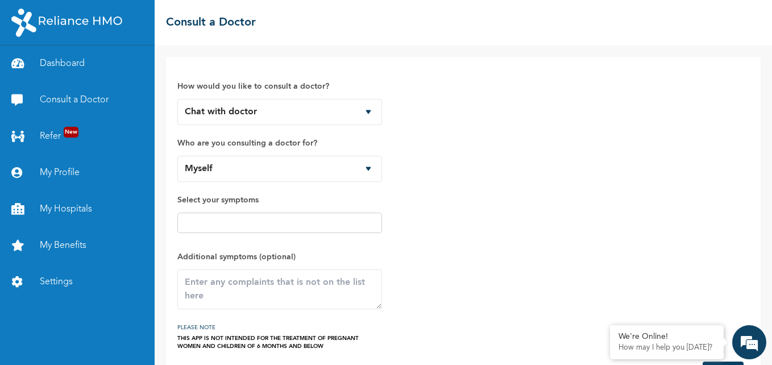
scroll to position [44, 0]
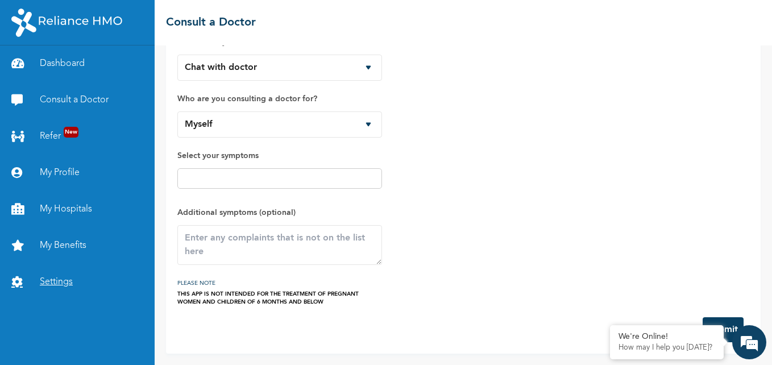
click at [53, 283] on link "Settings" at bounding box center [77, 282] width 155 height 36
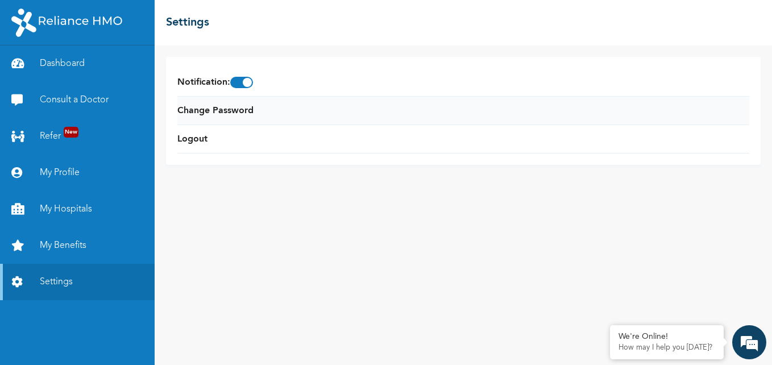
click at [295, 110] on li "Change Password" at bounding box center [463, 111] width 572 height 28
click at [240, 113] on link "Change Password" at bounding box center [215, 111] width 76 height 14
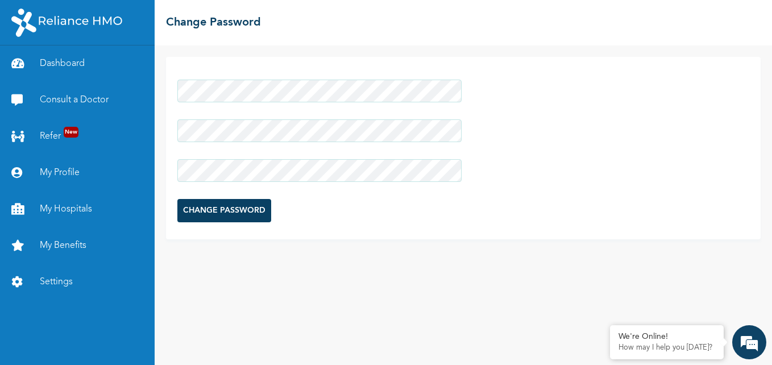
click at [217, 207] on input "CHANGE PASSWORD" at bounding box center [224, 210] width 94 height 23
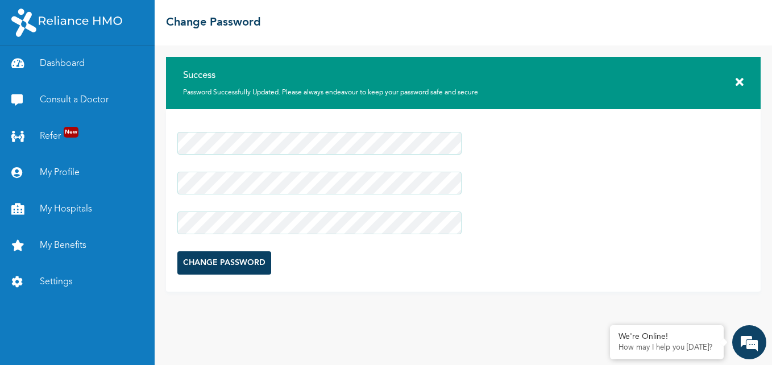
click at [738, 84] on icon at bounding box center [740, 82] width 8 height 11
click at [62, 67] on link "Dashboard" at bounding box center [77, 63] width 155 height 36
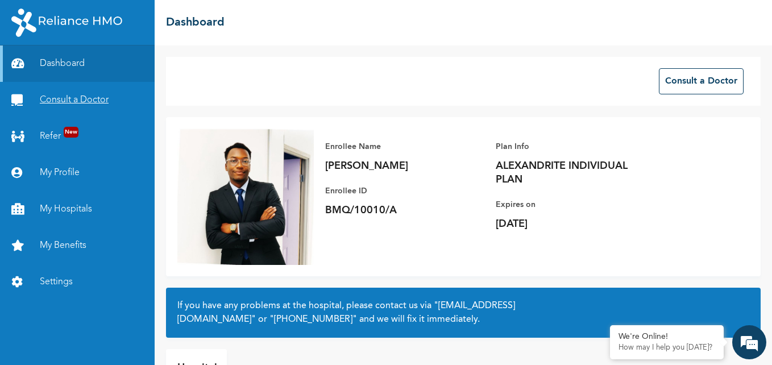
click at [67, 104] on link "Consult a Doctor" at bounding box center [77, 100] width 155 height 36
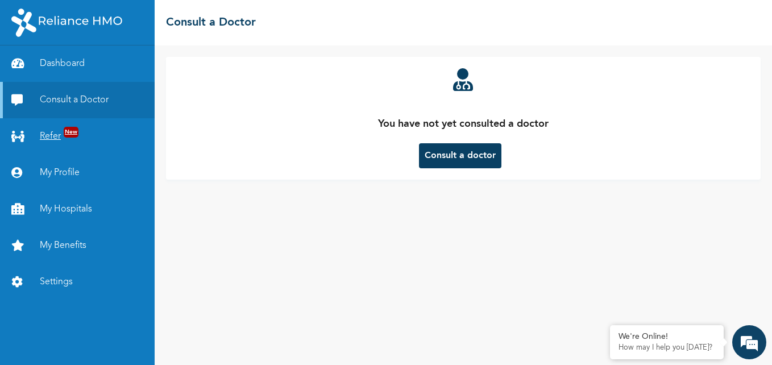
click at [47, 139] on link "Refer New" at bounding box center [77, 136] width 155 height 36
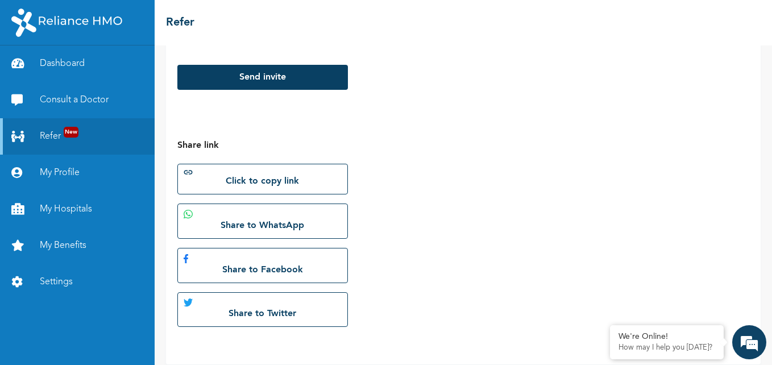
scroll to position [281, 0]
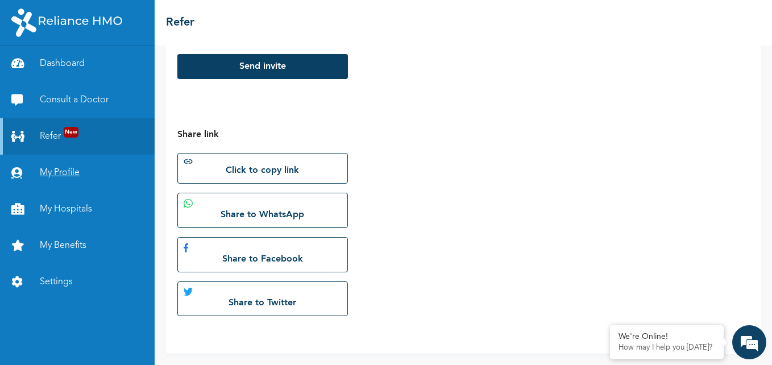
click at [56, 174] on link "My Profile" at bounding box center [77, 173] width 155 height 36
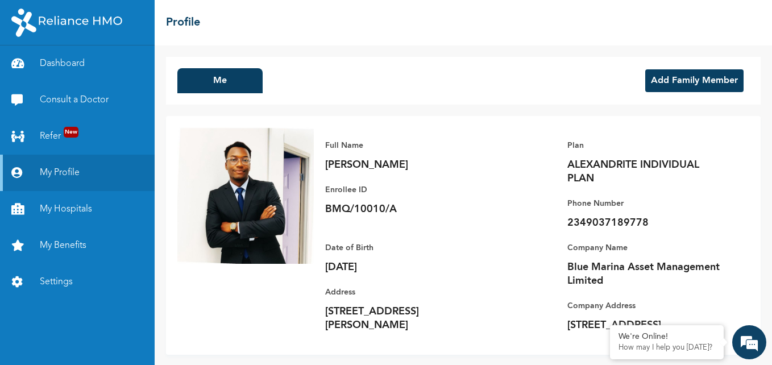
click at [699, 81] on button "Add Family Member" at bounding box center [694, 80] width 98 height 23
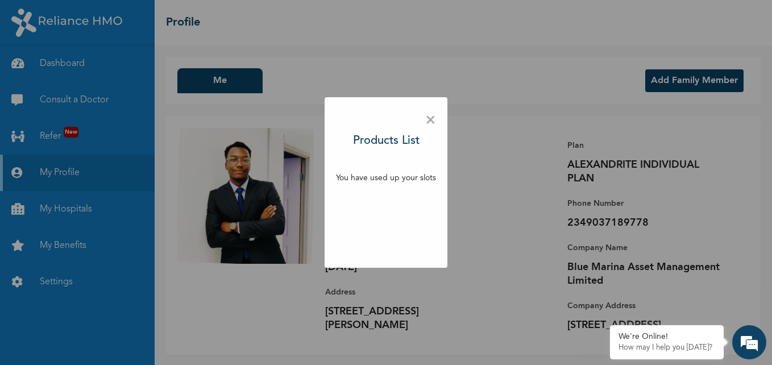
click at [428, 121] on span "×" at bounding box center [430, 121] width 11 height 24
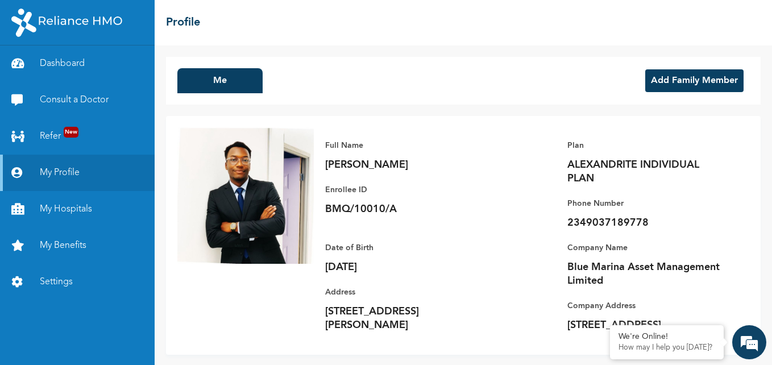
click at [666, 78] on button "Add Family Member" at bounding box center [694, 80] width 98 height 23
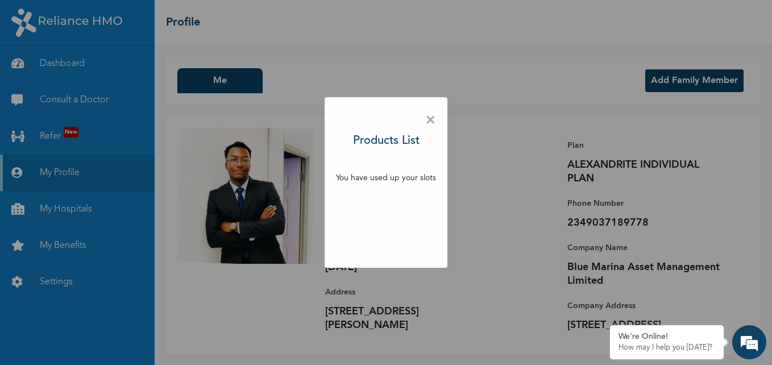
click at [381, 188] on div "You have used up your slots" at bounding box center [386, 181] width 100 height 18
click at [431, 118] on span "×" at bounding box center [430, 121] width 11 height 24
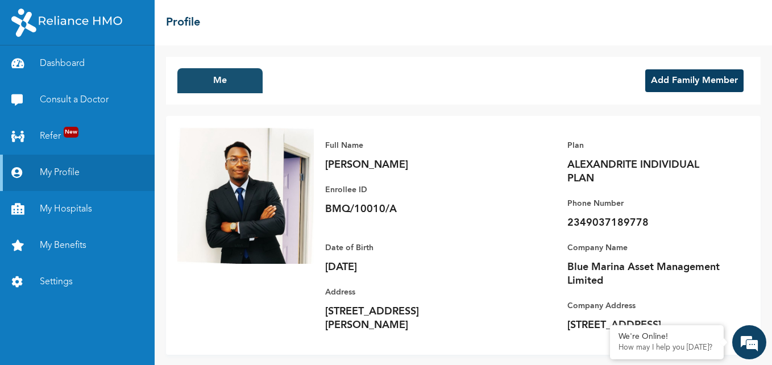
click at [223, 78] on button "Me" at bounding box center [219, 80] width 85 height 25
click at [226, 83] on button "Me" at bounding box center [219, 80] width 85 height 25
click at [247, 85] on button "Me" at bounding box center [219, 80] width 85 height 25
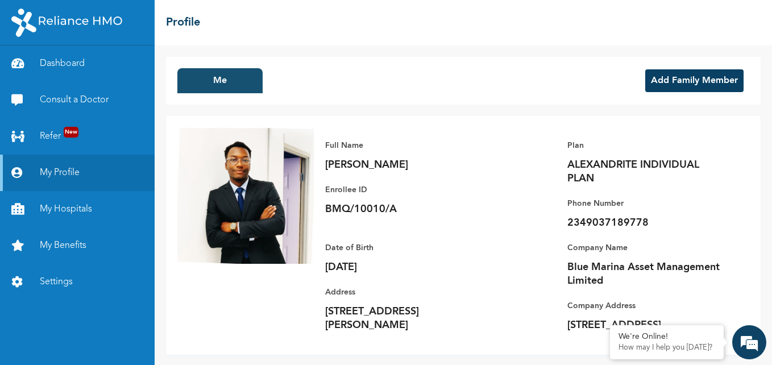
click at [247, 85] on button "Me" at bounding box center [219, 80] width 85 height 25
click at [248, 83] on button "Me" at bounding box center [219, 80] width 85 height 25
click at [683, 85] on button "Add Family Member" at bounding box center [694, 80] width 98 height 23
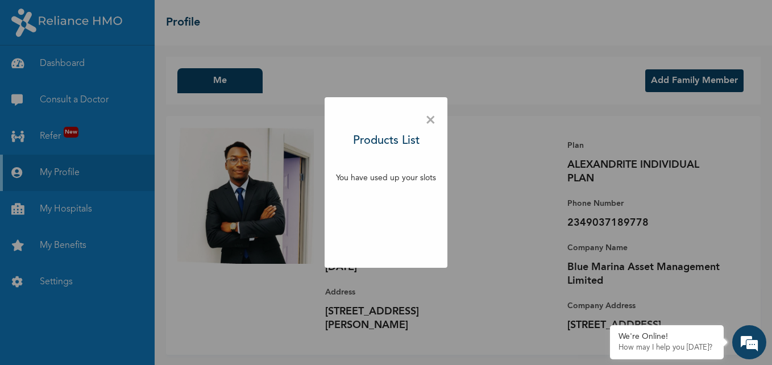
click at [433, 122] on span "×" at bounding box center [430, 121] width 11 height 24
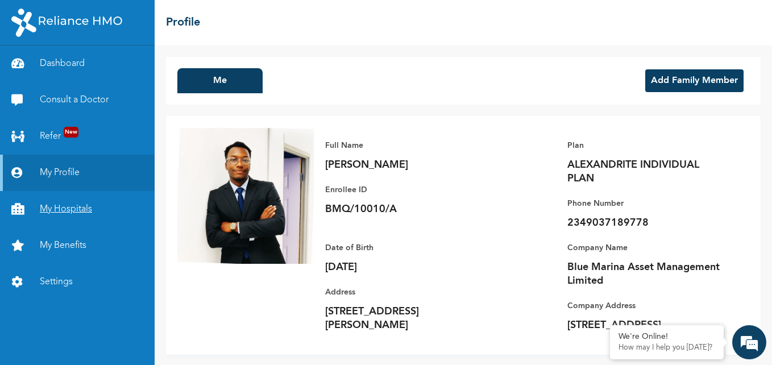
click at [67, 210] on link "My Hospitals" at bounding box center [77, 209] width 155 height 36
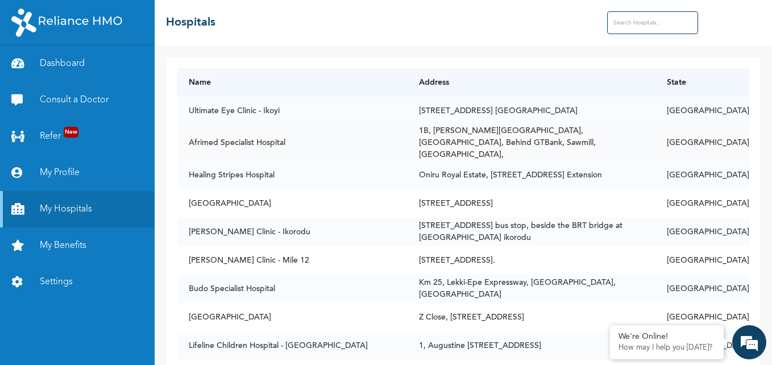
click at [359, 145] on td "Afrimed Specialist Hospital" at bounding box center [292, 143] width 231 height 36
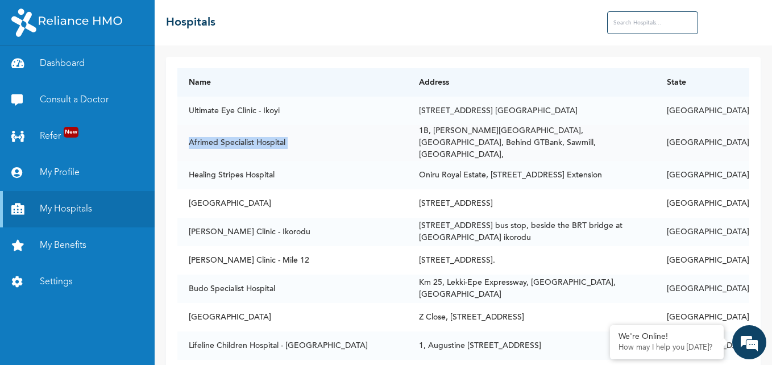
click at [359, 145] on td "Afrimed Specialist Hospital" at bounding box center [292, 143] width 231 height 36
drag, startPoint x: 359, startPoint y: 145, endPoint x: 433, endPoint y: 142, distance: 74.5
click at [433, 142] on td "1B, [PERSON_NAME][GEOGRAPHIC_DATA], [GEOGRAPHIC_DATA], Behind GTBank, Sawmill, …" at bounding box center [532, 143] width 248 height 36
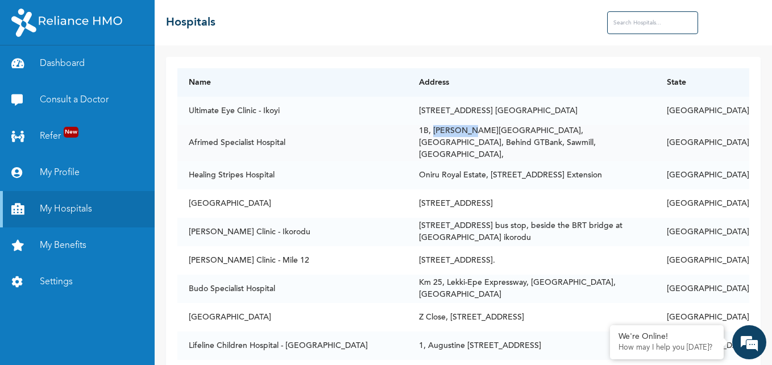
click at [433, 142] on td "1B, [PERSON_NAME][GEOGRAPHIC_DATA], [GEOGRAPHIC_DATA], Behind GTBank, Sawmill, …" at bounding box center [532, 143] width 248 height 36
drag, startPoint x: 433, startPoint y: 142, endPoint x: 591, endPoint y: 110, distance: 160.7
click at [591, 110] on td "[STREET_ADDRESS] [GEOGRAPHIC_DATA]" at bounding box center [532, 111] width 248 height 28
click at [661, 28] on input "text" at bounding box center [652, 22] width 91 height 23
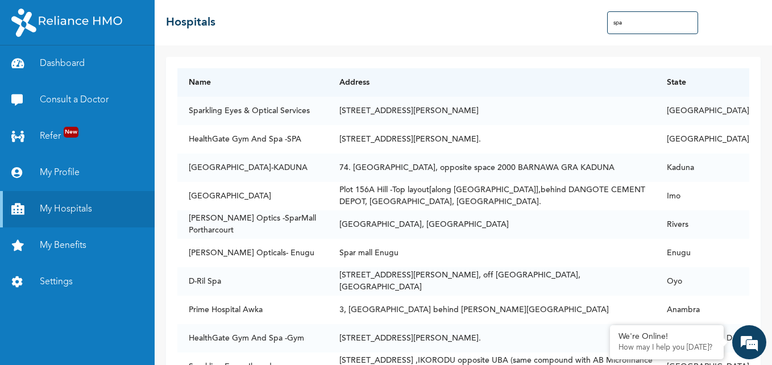
drag, startPoint x: 634, startPoint y: 23, endPoint x: 588, endPoint y: 25, distance: 46.1
click at [588, 25] on div "☰ Hospitals spa" at bounding box center [463, 22] width 617 height 45
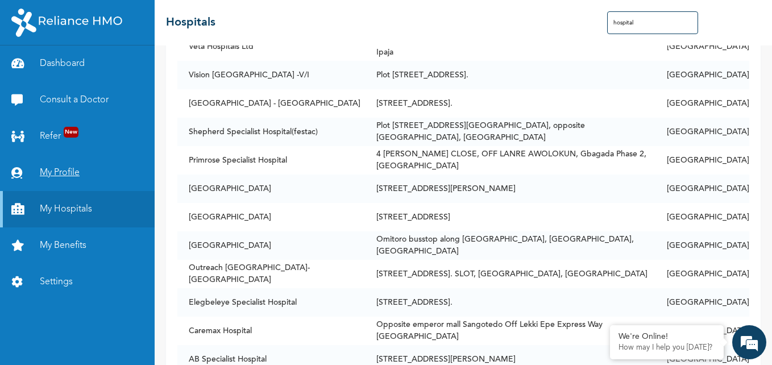
scroll to position [1762, 0]
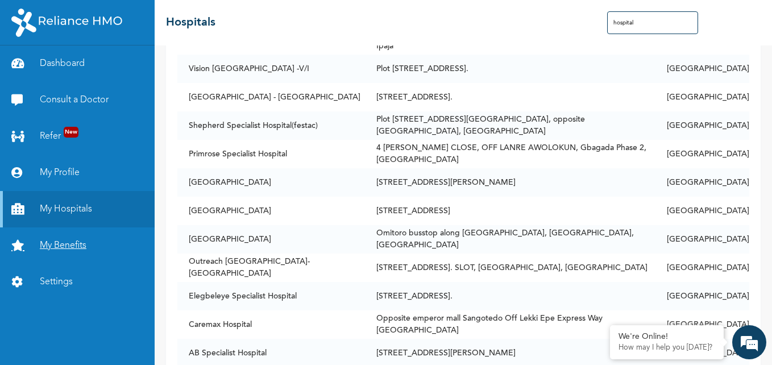
type input "hospital"
click at [69, 244] on link "My Benefits" at bounding box center [77, 245] width 155 height 36
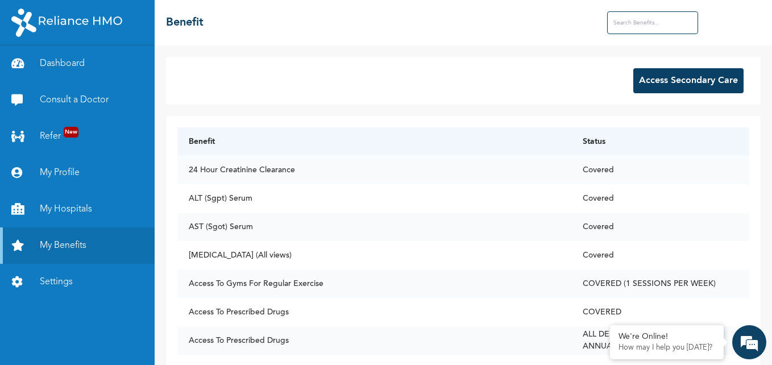
click at [659, 76] on button "Access Secondary Care" at bounding box center [688, 80] width 110 height 25
